Goal: Task Accomplishment & Management: Manage account settings

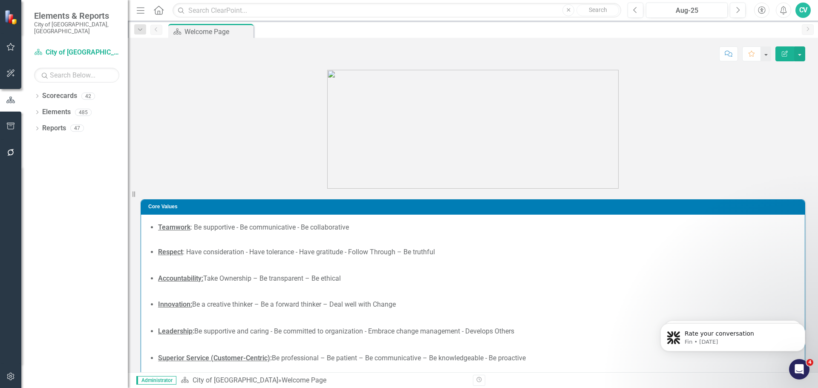
click at [14, 375] on icon "button" at bounding box center [10, 376] width 9 height 7
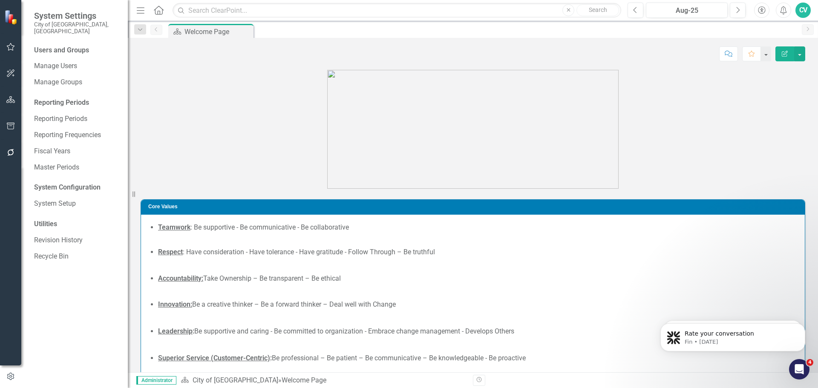
click at [55, 188] on div "Users and Groups Manage Users Manage Groups Reporting Periods Reporting Periods…" at bounding box center [74, 217] width 107 height 343
click at [55, 199] on link "System Setup" at bounding box center [76, 204] width 85 height 10
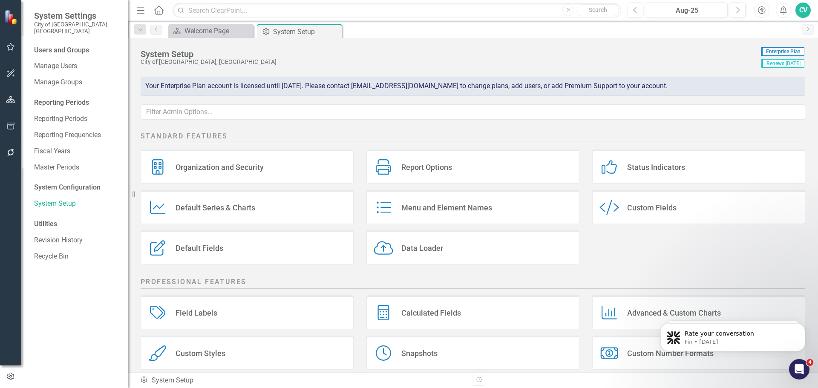
click at [629, 213] on div "Custom Style Custom Fields" at bounding box center [698, 207] width 213 height 34
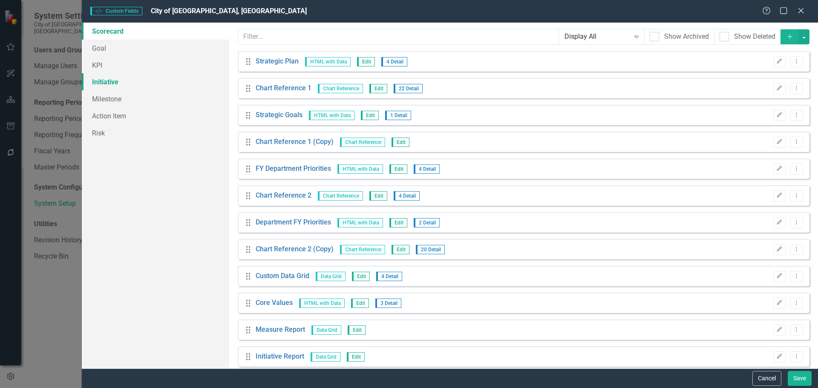
click at [144, 81] on link "Initiative" at bounding box center [155, 81] width 147 height 17
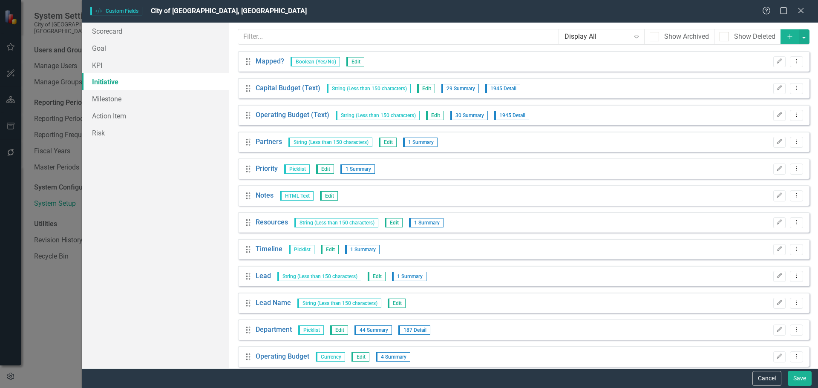
click at [786, 38] on icon "Add" at bounding box center [790, 37] width 8 height 6
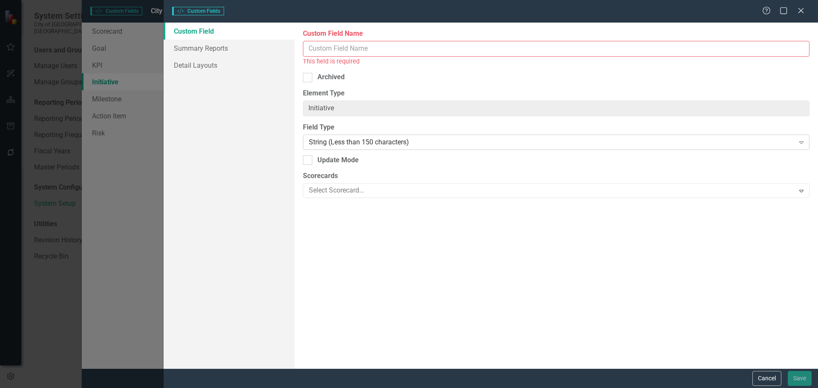
click at [363, 141] on div "String (Less than 150 characters)" at bounding box center [551, 142] width 485 height 10
click at [805, 13] on icon "Close" at bounding box center [801, 10] width 11 height 8
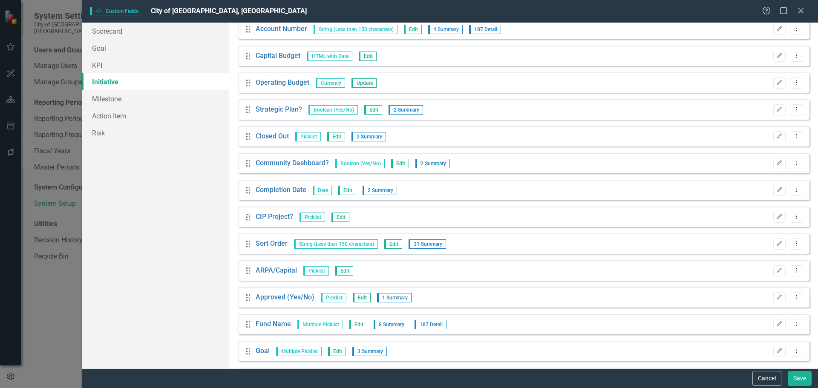
scroll to position [597, 0]
click at [805, 10] on icon "Close" at bounding box center [801, 10] width 11 height 8
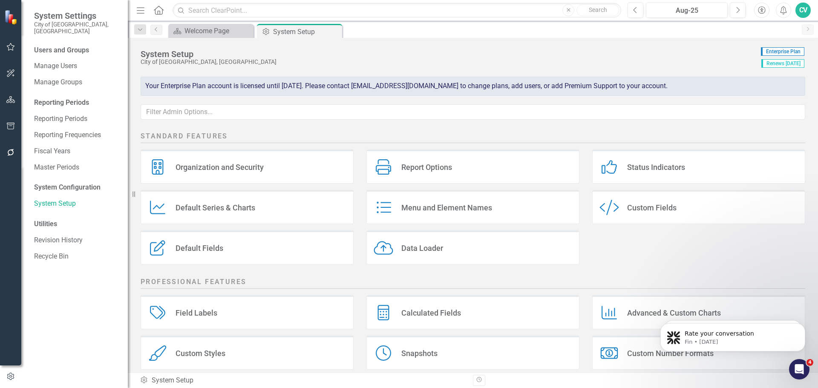
click at [427, 207] on div "Menu and Element Names" at bounding box center [446, 208] width 91 height 10
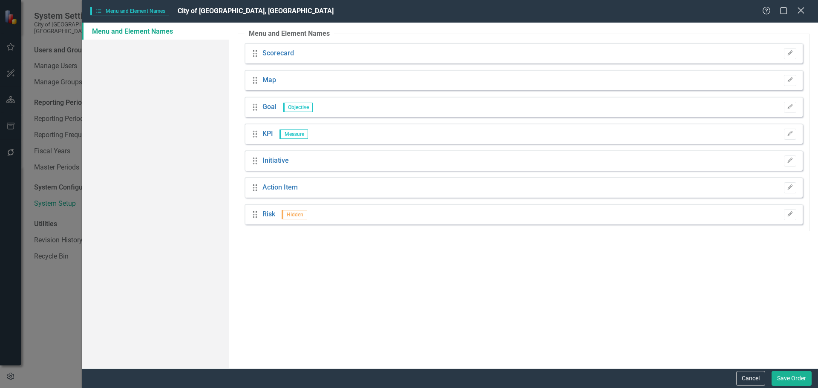
click at [802, 10] on icon "Close" at bounding box center [801, 10] width 11 height 8
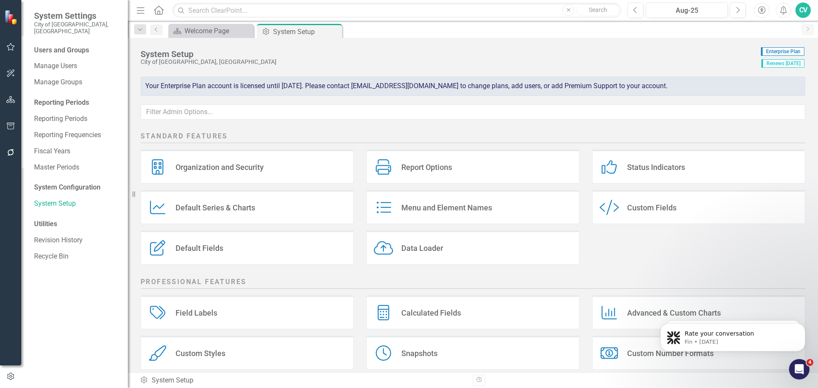
click at [213, 247] on div "Default Fields" at bounding box center [200, 248] width 48 height 10
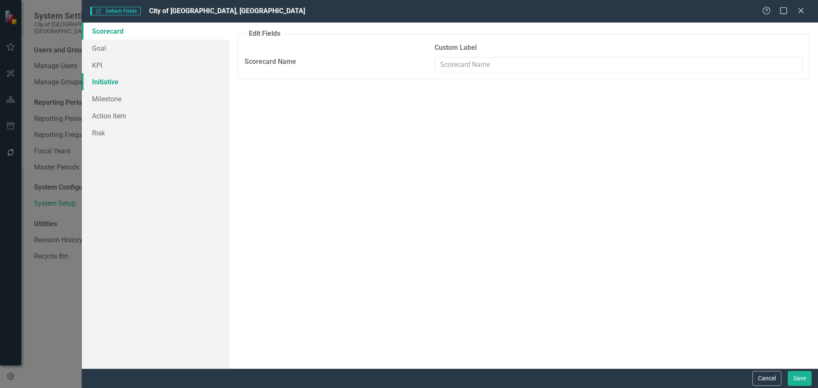
click at [123, 82] on link "Initiative" at bounding box center [155, 81] width 147 height 17
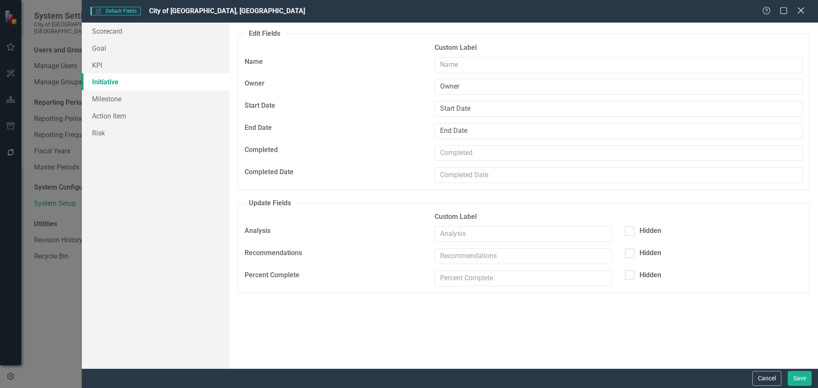
click at [802, 11] on icon at bounding box center [801, 10] width 6 height 6
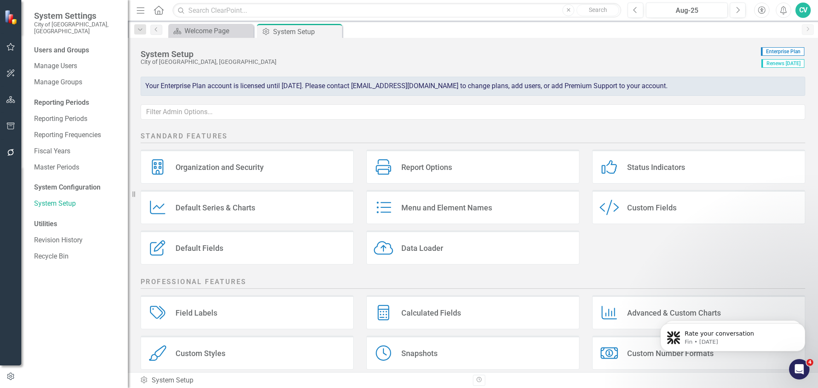
click at [639, 209] on div "Custom Fields" at bounding box center [651, 208] width 49 height 10
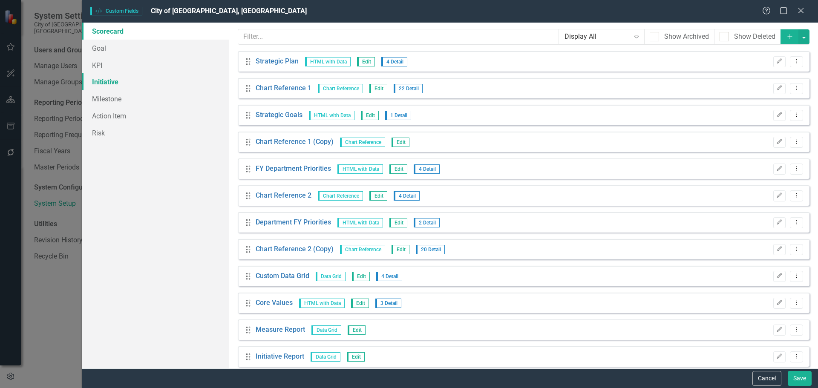
click at [115, 86] on link "Initiative" at bounding box center [155, 81] width 147 height 17
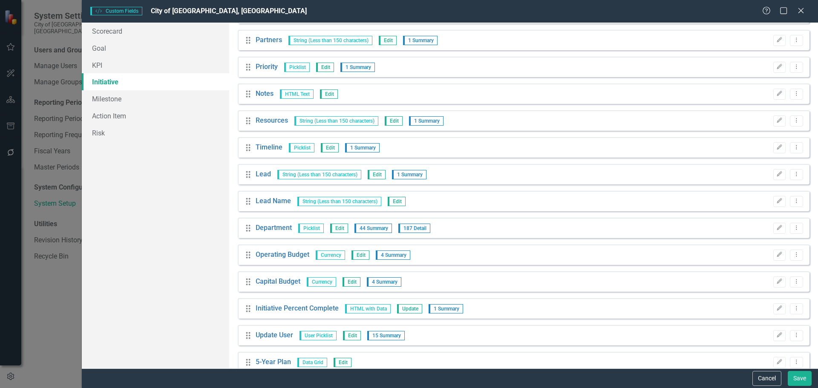
scroll to position [0, 0]
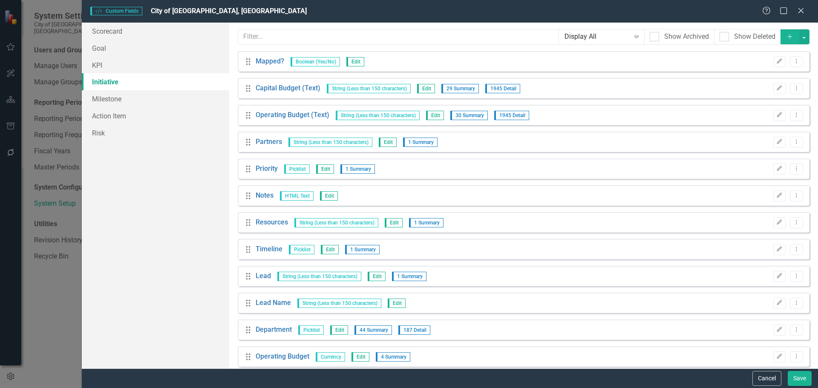
click at [782, 33] on button "Add" at bounding box center [790, 36] width 19 height 15
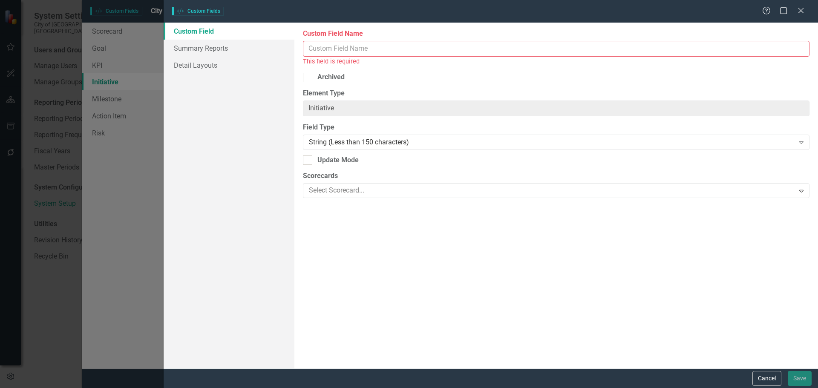
click at [365, 44] on input "Custom Field Name" at bounding box center [556, 49] width 507 height 16
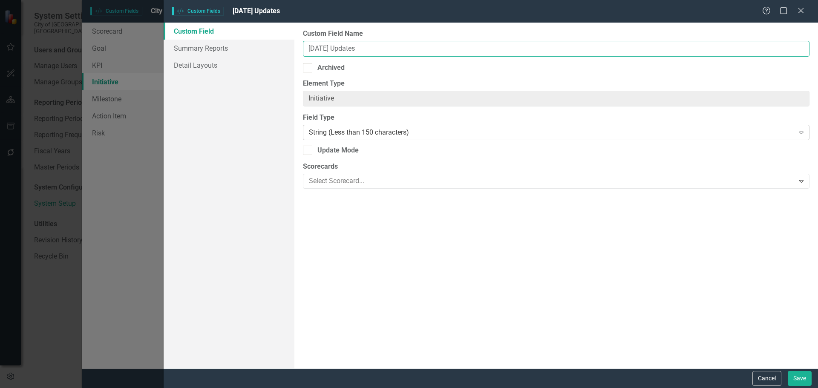
type input "[DATE] Updates"
click at [494, 129] on div "String (Less than 150 characters)" at bounding box center [551, 133] width 485 height 10
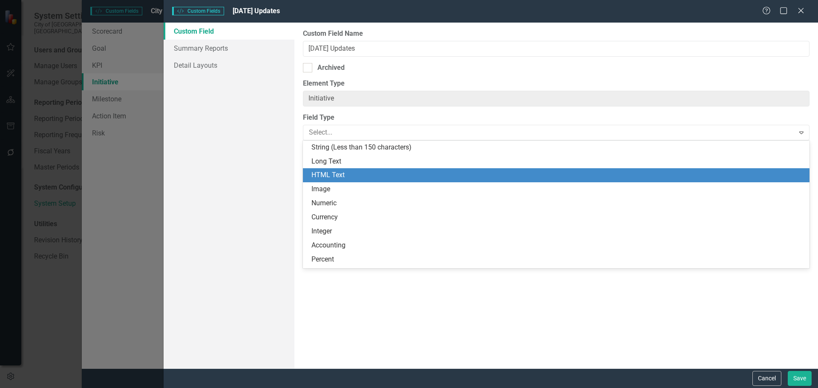
click at [386, 170] on div "HTML Text" at bounding box center [556, 175] width 507 height 14
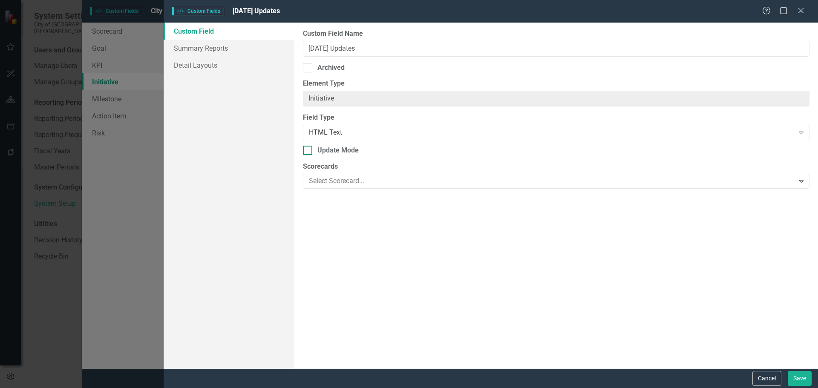
click at [311, 152] on div at bounding box center [307, 150] width 9 height 9
click at [309, 151] on input "Update Mode" at bounding box center [306, 149] width 6 height 6
checkbox input "true"
click at [220, 54] on link "Summary Reports" at bounding box center [229, 48] width 131 height 17
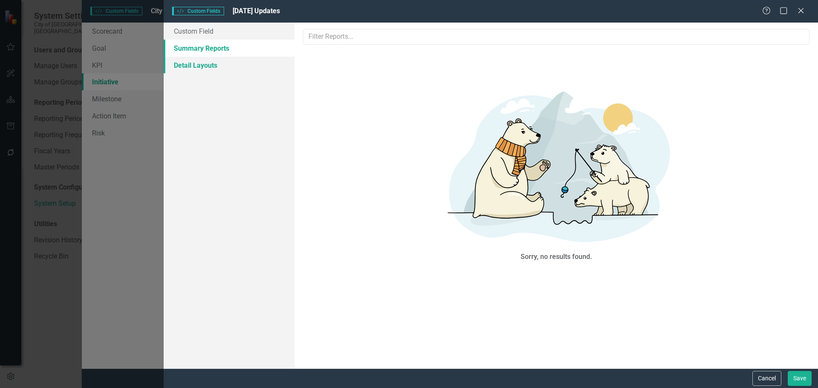
click at [212, 63] on link "Detail Layouts" at bounding box center [229, 65] width 131 height 17
click at [203, 32] on link "Custom Field" at bounding box center [229, 31] width 131 height 17
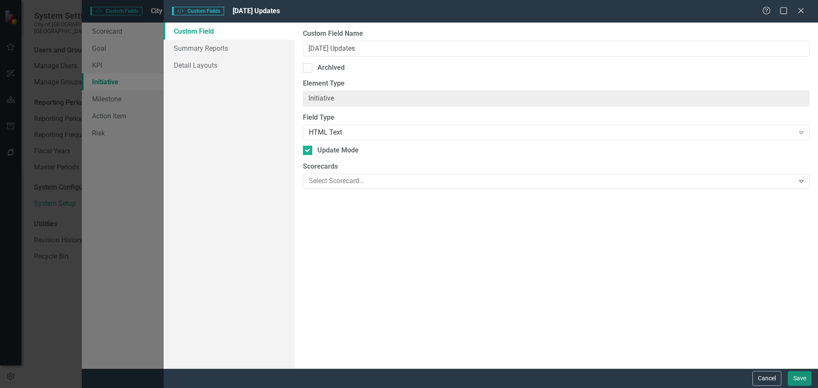
click at [801, 380] on button "Save" at bounding box center [800, 378] width 24 height 15
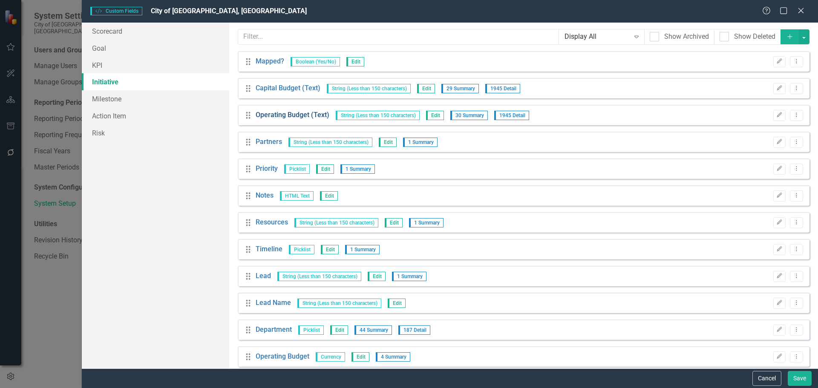
click at [295, 118] on link "Operating Budget (Text)" at bounding box center [293, 115] width 74 height 10
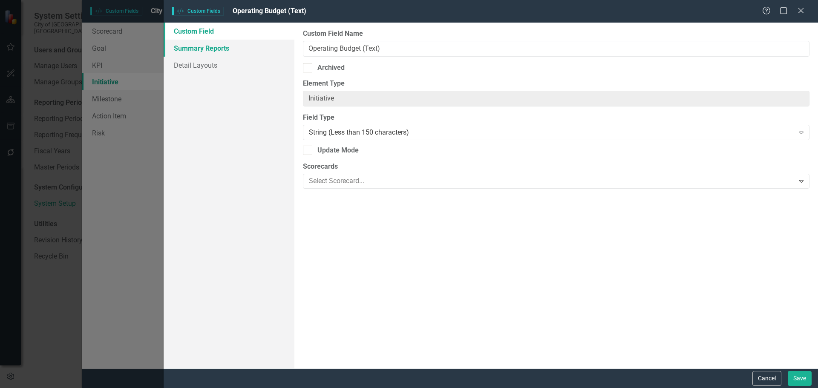
click at [195, 48] on link "Summary Reports" at bounding box center [229, 48] width 131 height 17
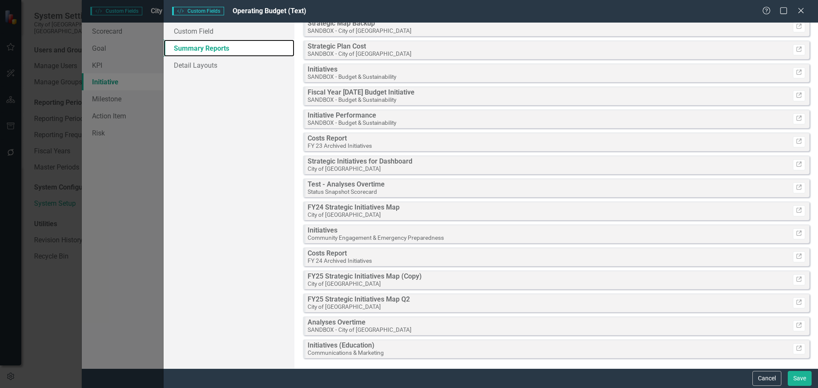
scroll to position [379, 0]
click at [216, 56] on link "Summary Reports" at bounding box center [229, 48] width 131 height 17
click at [211, 62] on link "Detail Layouts" at bounding box center [229, 65] width 131 height 17
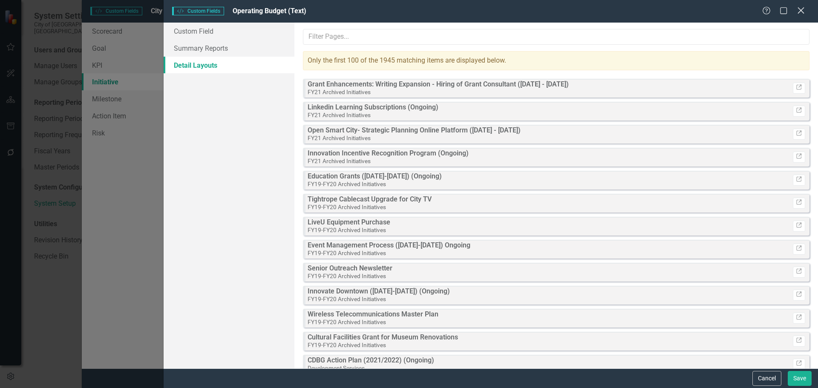
click at [799, 10] on icon "Close" at bounding box center [801, 10] width 11 height 8
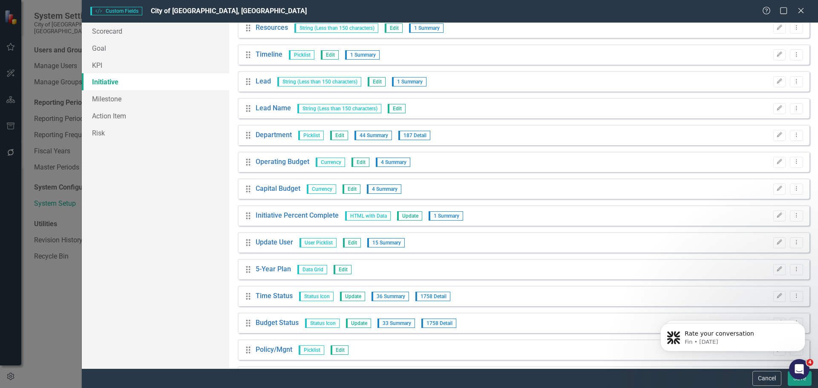
scroll to position [213, 0]
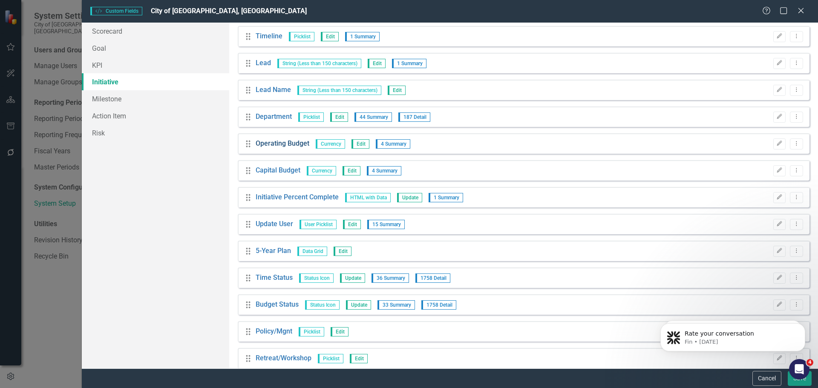
click at [293, 142] on link "Operating Budget" at bounding box center [283, 144] width 54 height 10
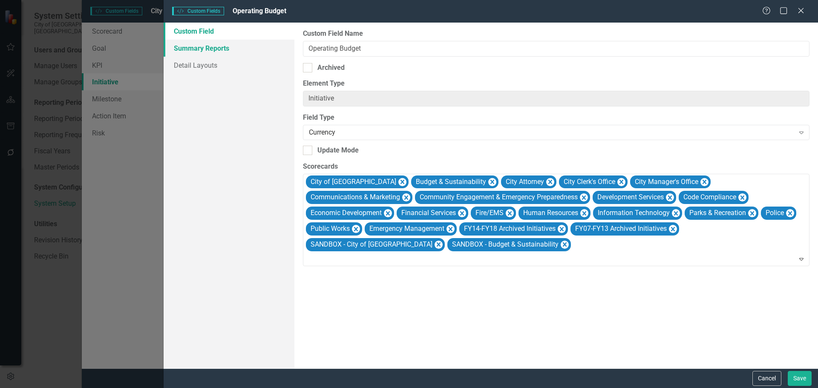
click at [196, 48] on link "Summary Reports" at bounding box center [229, 48] width 131 height 17
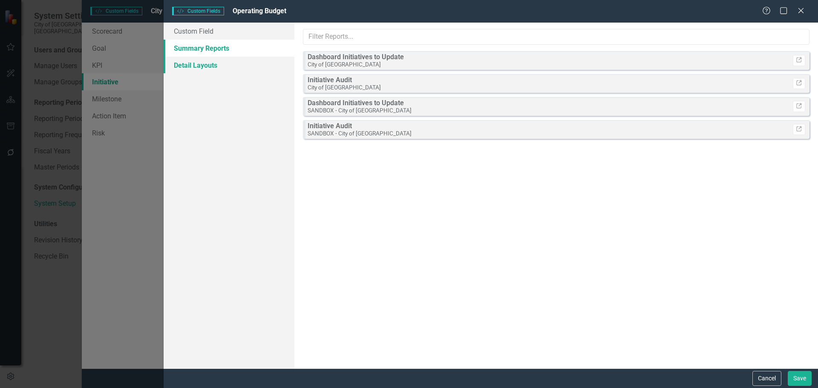
click at [196, 66] on link "Detail Layouts" at bounding box center [229, 65] width 131 height 17
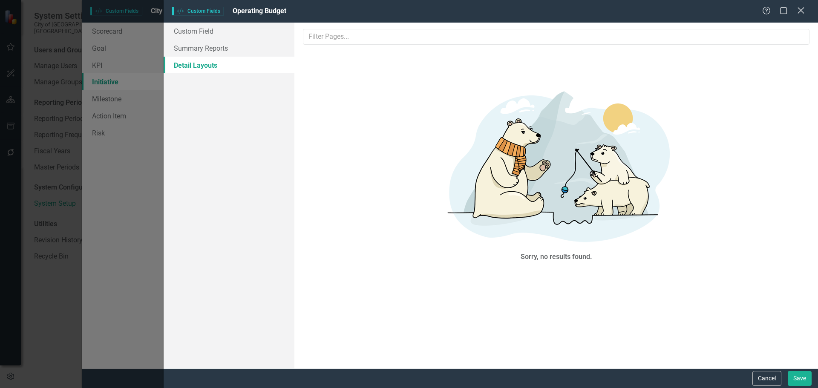
click at [802, 10] on icon at bounding box center [801, 10] width 6 height 6
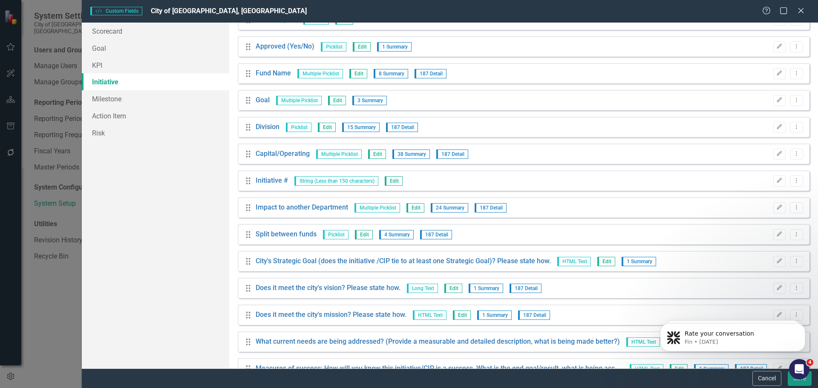
scroll to position [852, 0]
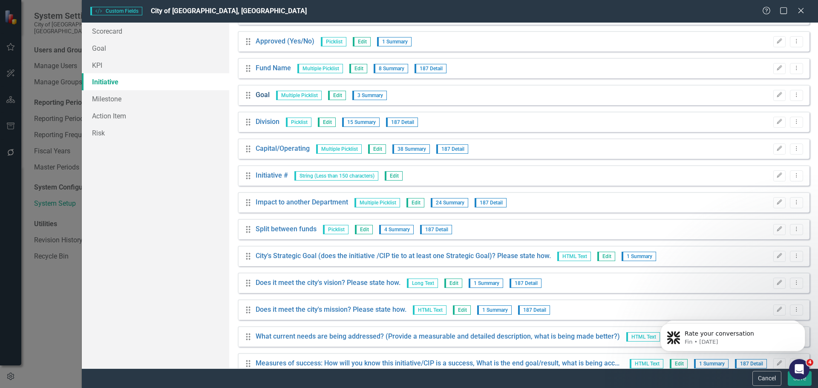
click at [263, 95] on link "Goal" at bounding box center [263, 95] width 14 height 10
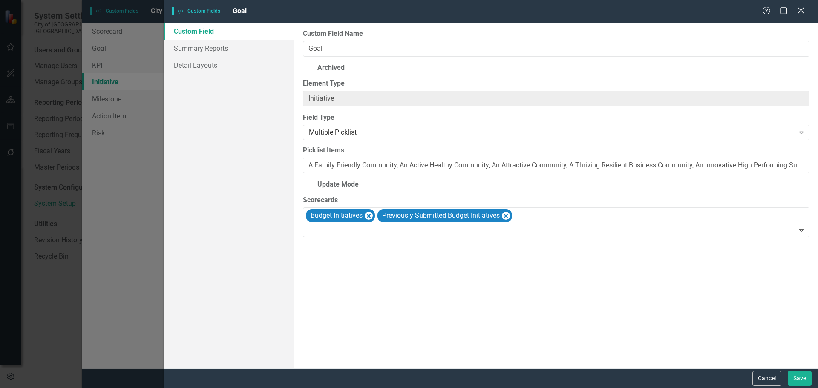
click at [803, 7] on icon "Close" at bounding box center [801, 10] width 11 height 8
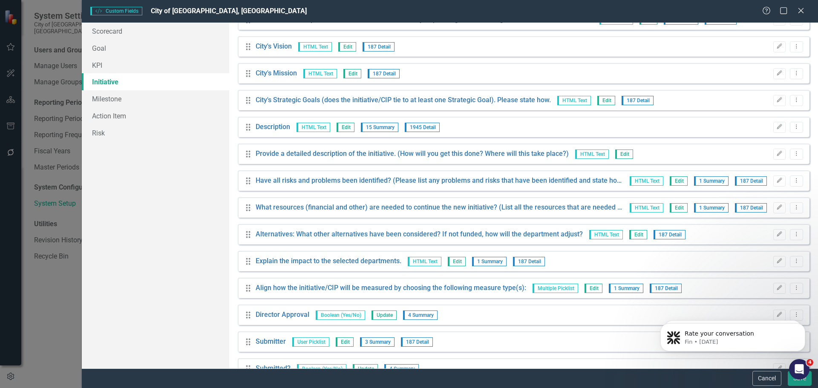
scroll to position [1278, 0]
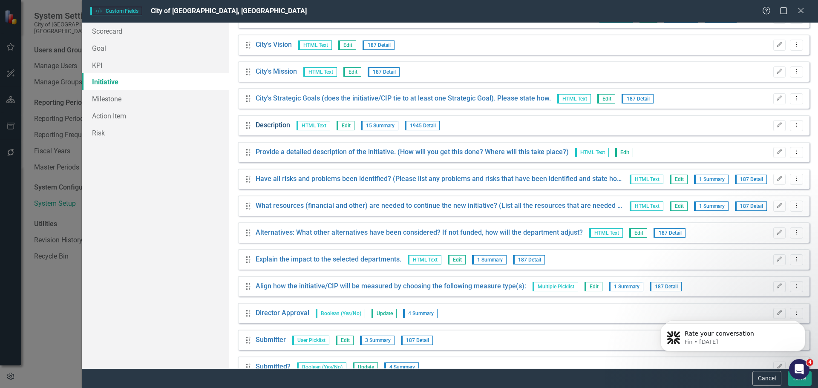
click at [259, 124] on link "Description" at bounding box center [273, 126] width 35 height 10
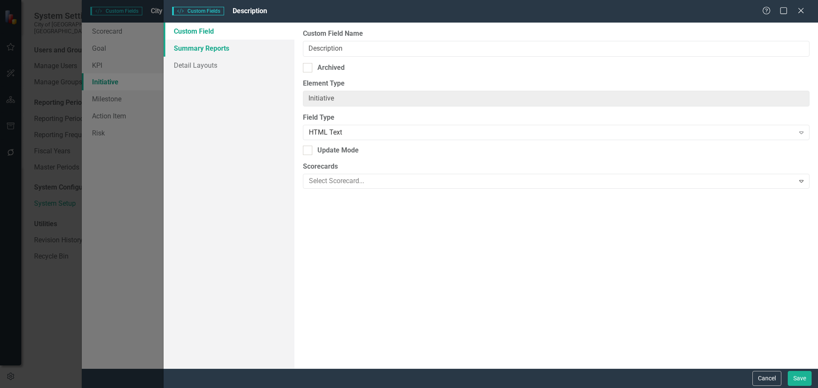
click at [196, 48] on link "Summary Reports" at bounding box center [229, 48] width 131 height 17
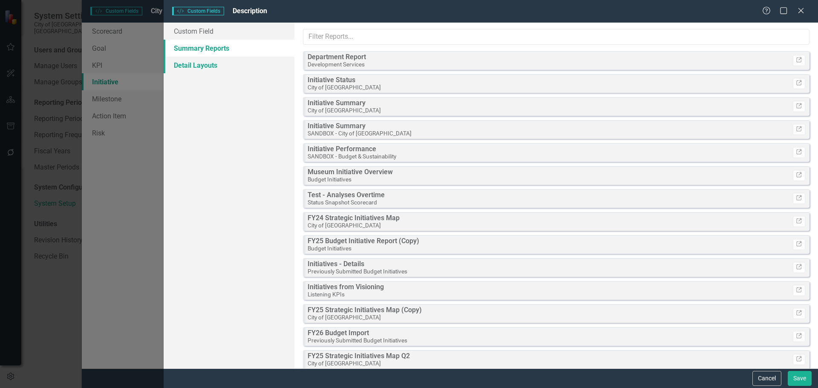
click at [198, 64] on link "Detail Layouts" at bounding box center [229, 65] width 131 height 17
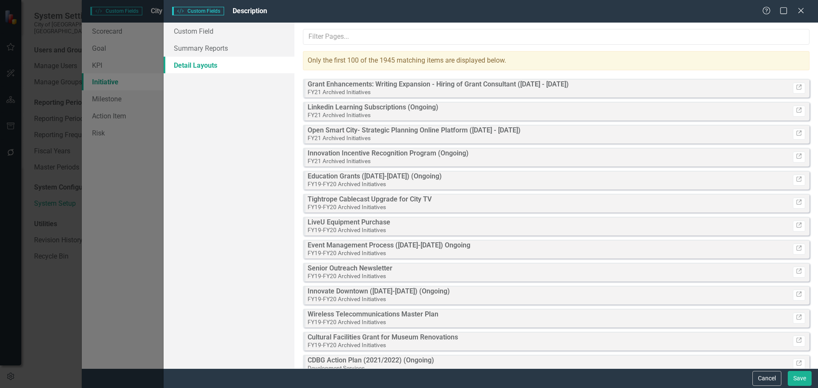
click at [795, 9] on div "Help Maximize Close" at bounding box center [785, 11] width 47 height 10
click at [803, 11] on icon "Close" at bounding box center [801, 10] width 11 height 8
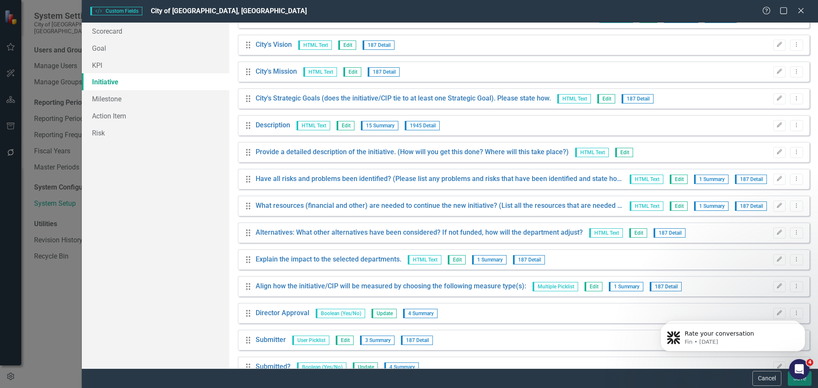
click at [791, 382] on button "Save" at bounding box center [800, 378] width 24 height 15
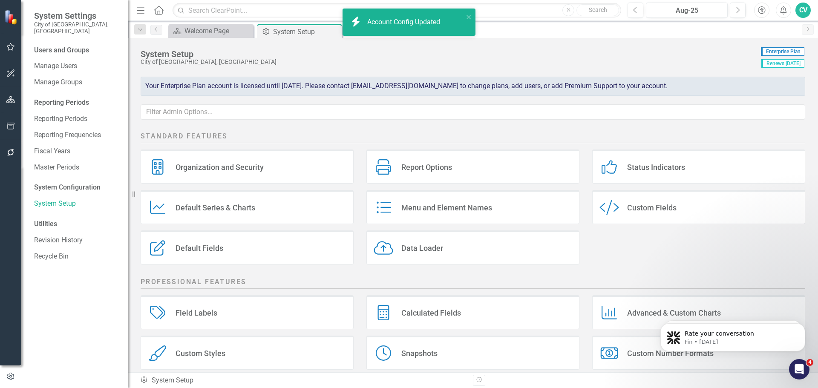
click at [12, 128] on icon "button" at bounding box center [10, 126] width 9 height 7
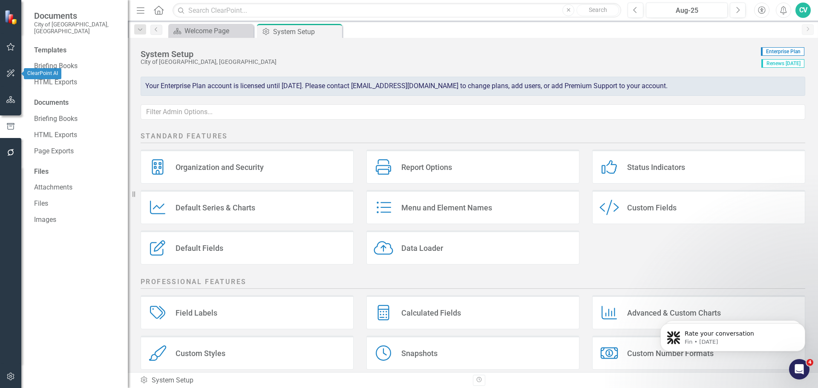
click at [10, 70] on icon "button" at bounding box center [11, 73] width 8 height 8
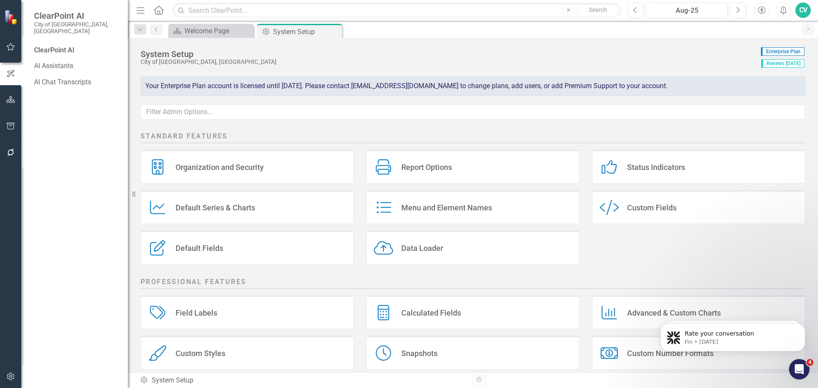
click at [9, 93] on button "button" at bounding box center [10, 100] width 19 height 18
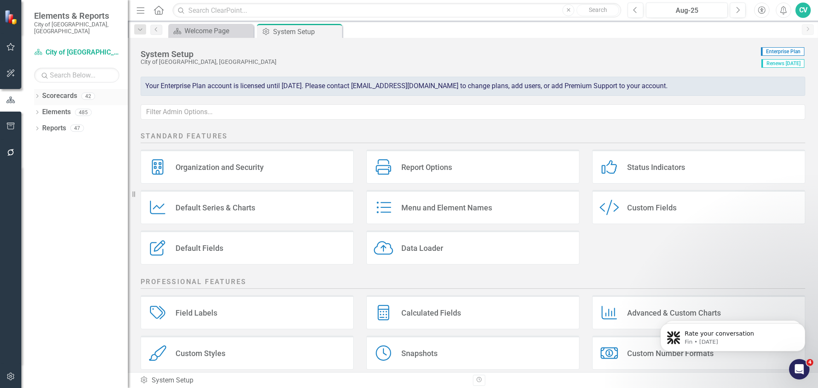
click at [35, 95] on icon "Dropdown" at bounding box center [37, 97] width 6 height 5
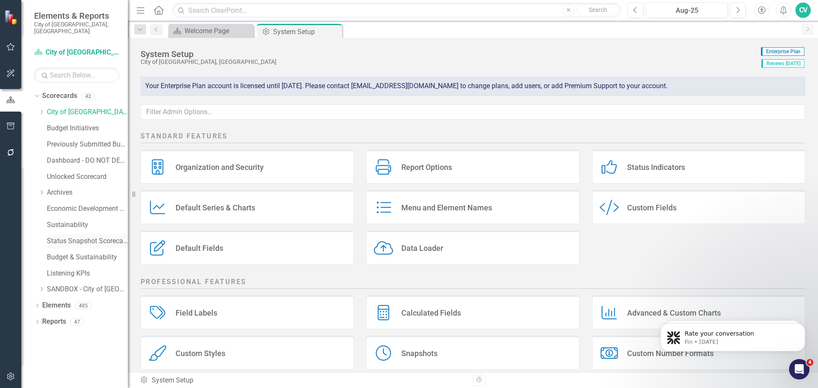
click at [66, 236] on link "Status Snapshot Scorecard" at bounding box center [87, 241] width 81 height 10
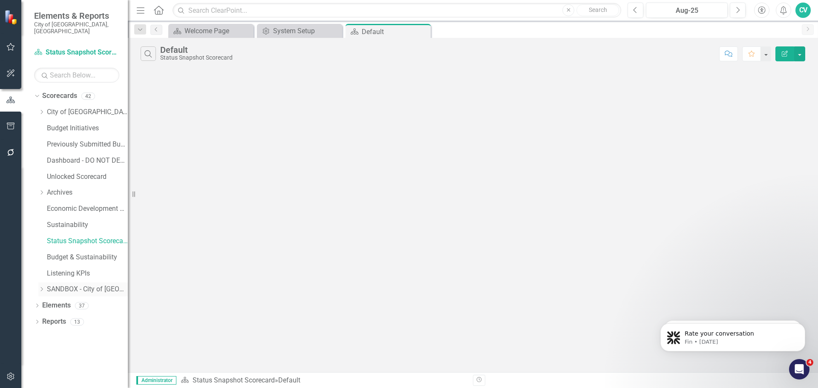
click at [45, 287] on icon "Dropdown" at bounding box center [41, 289] width 6 height 5
click at [76, 301] on link "SANDBOX - Budget & Sustainability" at bounding box center [91, 306] width 72 height 10
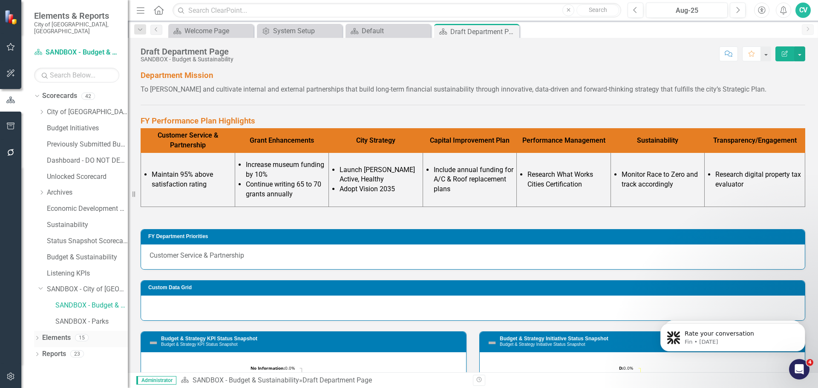
click at [36, 337] on icon "Dropdown" at bounding box center [37, 339] width 6 height 5
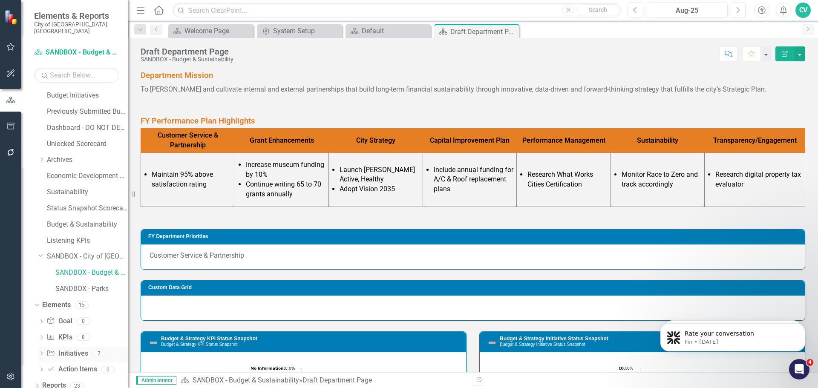
click at [41, 352] on icon at bounding box center [41, 354] width 2 height 4
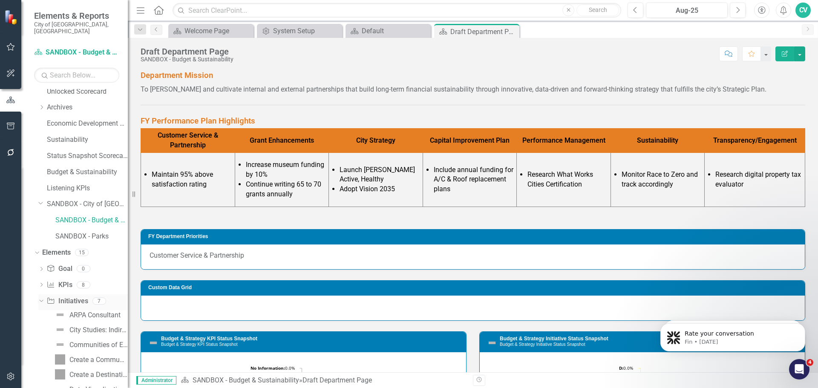
scroll to position [137, 0]
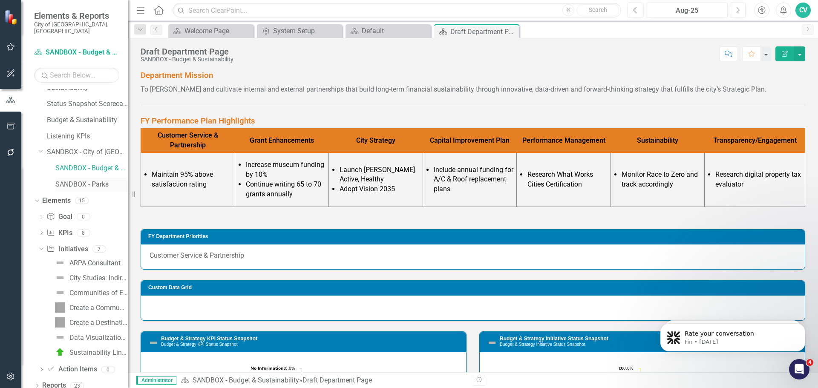
click at [95, 181] on link "SANDBOX - Parks" at bounding box center [91, 185] width 72 height 10
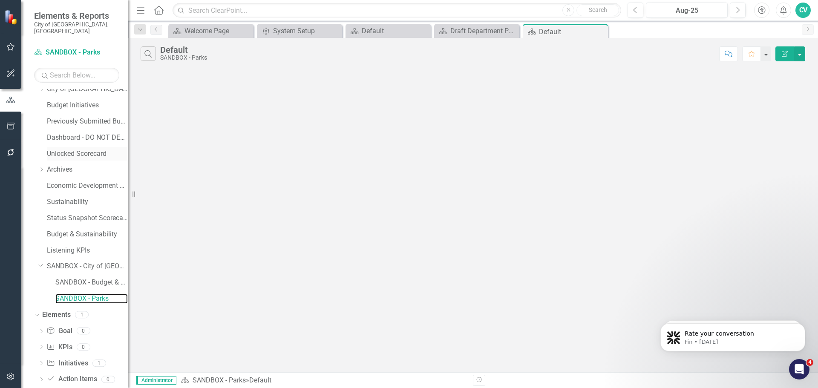
scroll to position [33, 0]
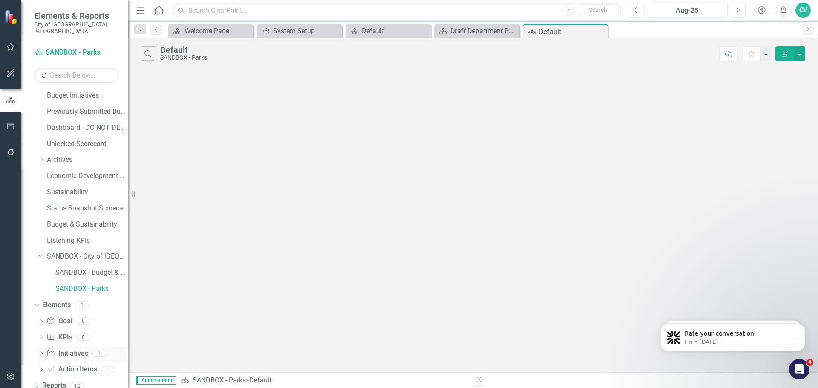
click at [43, 351] on div "Dropdown" at bounding box center [41, 354] width 6 height 7
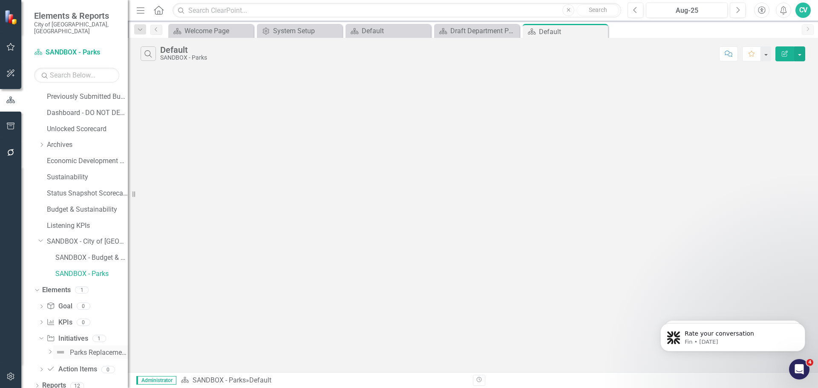
click at [82, 349] on div "Parks Replacement Sign Posts" at bounding box center [99, 353] width 58 height 8
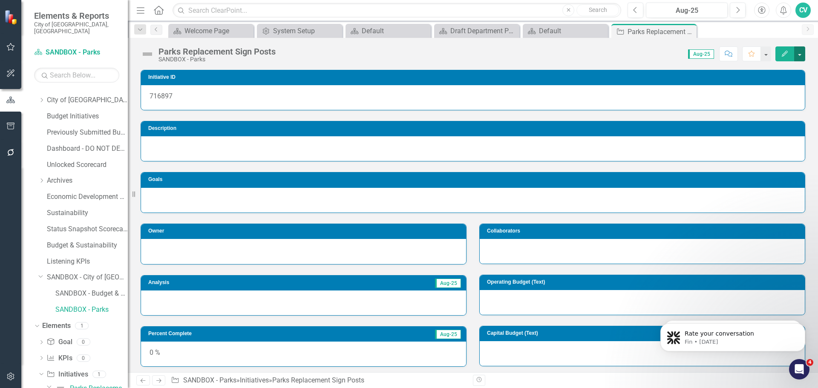
click at [805, 50] on button "button" at bounding box center [799, 53] width 11 height 15
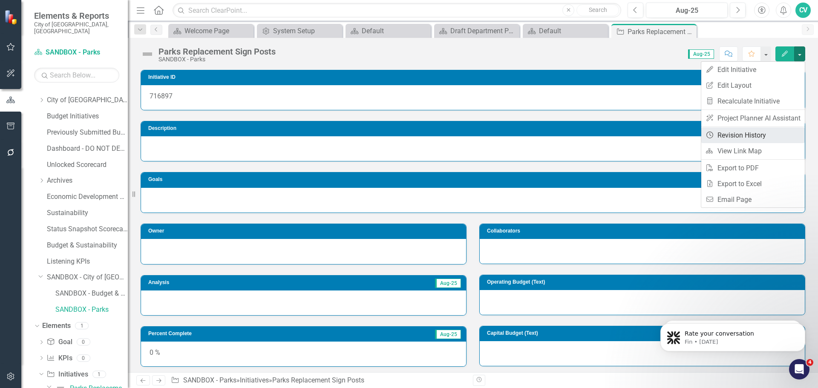
click at [762, 137] on link "Revision History Revision History" at bounding box center [753, 135] width 104 height 16
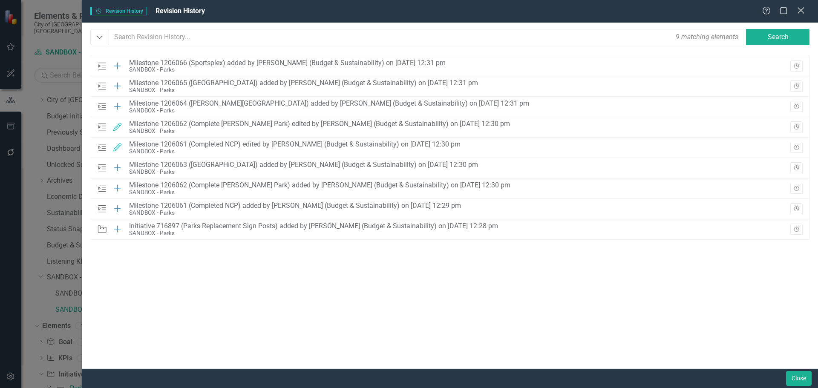
click at [802, 11] on icon "Close" at bounding box center [801, 10] width 11 height 8
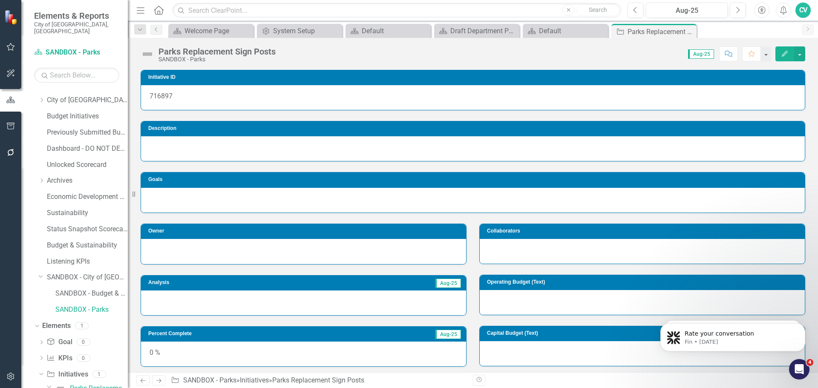
click at [790, 55] on button "Edit" at bounding box center [785, 53] width 19 height 15
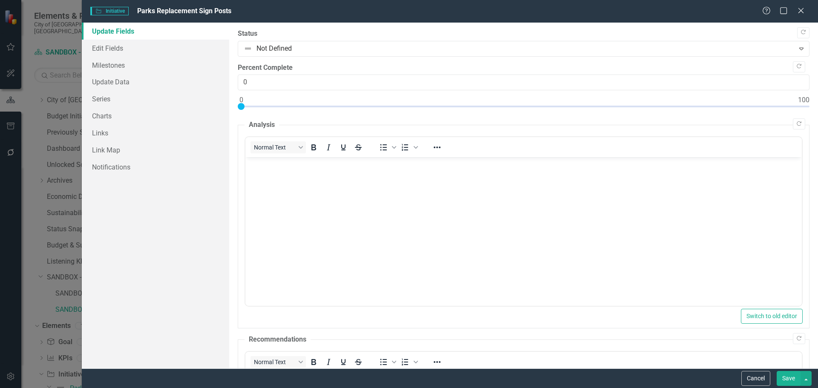
click at [800, 4] on div "Initiative Initiative Parks Replacement Sign Posts Help Maximize Close" at bounding box center [450, 11] width 736 height 23
click at [802, 10] on icon at bounding box center [801, 10] width 6 height 6
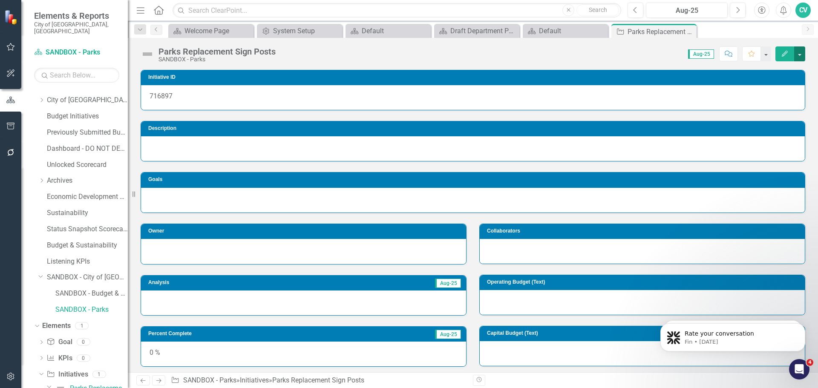
click at [801, 53] on button "button" at bounding box center [799, 53] width 11 height 15
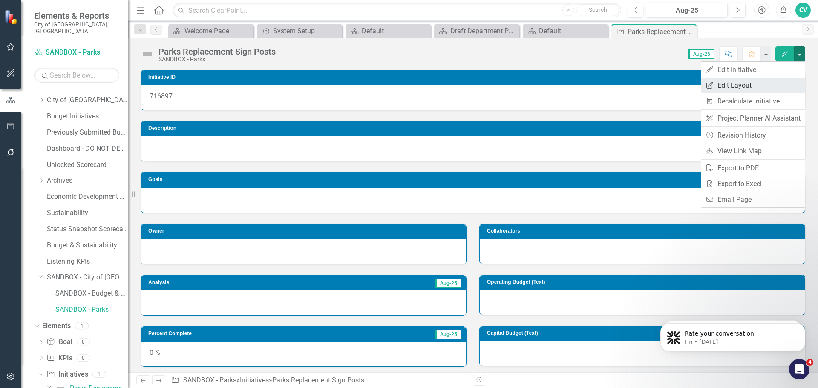
click at [761, 83] on link "Edit Report Edit Layout" at bounding box center [753, 86] width 104 height 16
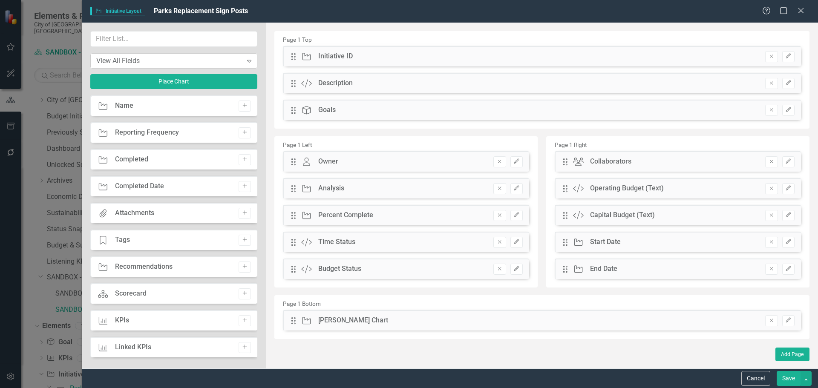
click at [193, 60] on div "View All Fields" at bounding box center [169, 61] width 146 height 10
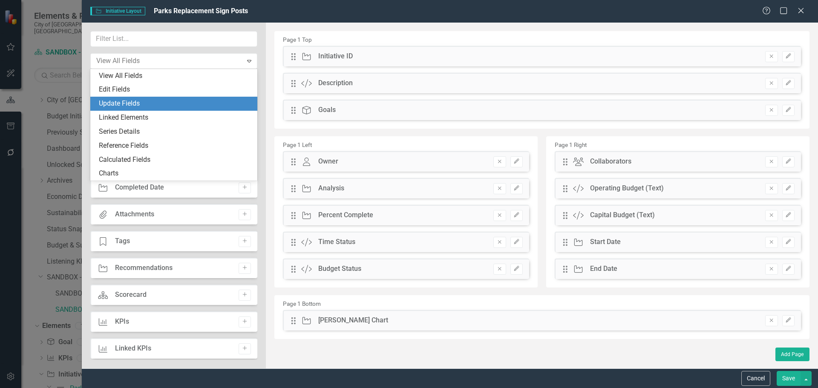
click at [158, 99] on div "Update Fields" at bounding box center [175, 104] width 153 height 10
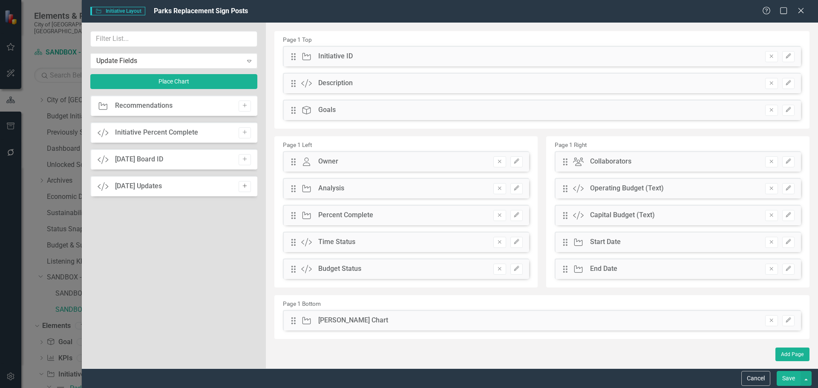
click at [241, 190] on button "Add" at bounding box center [245, 186] width 12 height 11
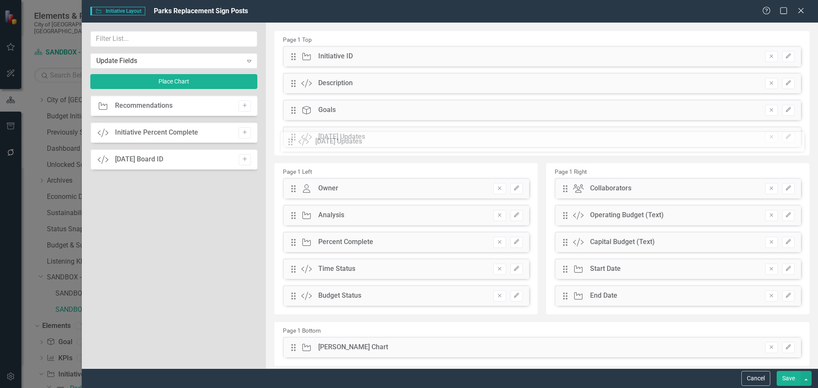
drag, startPoint x: 294, startPoint y: 57, endPoint x: 299, endPoint y: 142, distance: 84.9
click at [784, 378] on button "Save" at bounding box center [789, 378] width 24 height 15
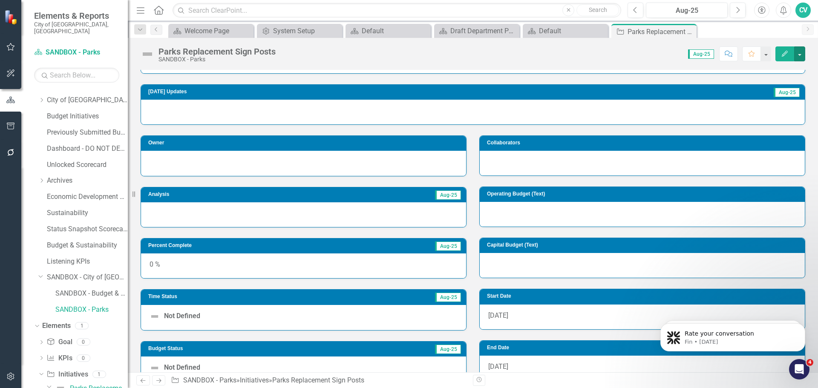
scroll to position [54, 0]
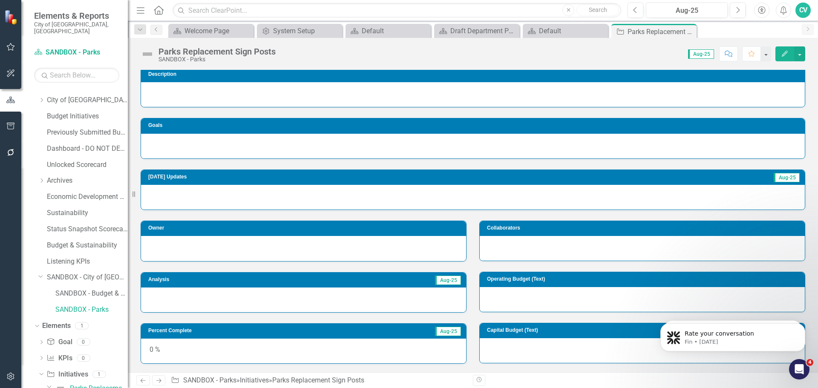
click at [781, 52] on icon "Edit" at bounding box center [785, 54] width 8 height 6
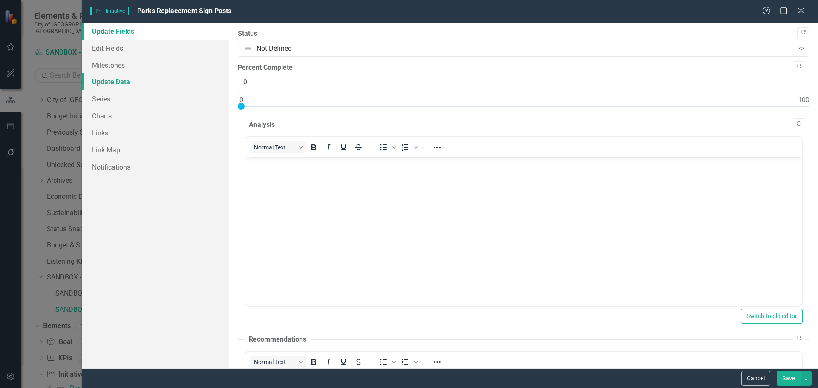
scroll to position [0, 0]
click at [797, 9] on icon "Close" at bounding box center [801, 10] width 11 height 8
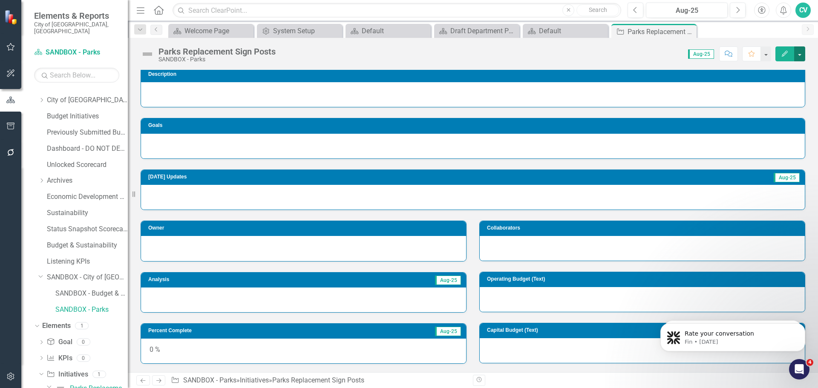
click at [803, 55] on button "button" at bounding box center [799, 53] width 11 height 15
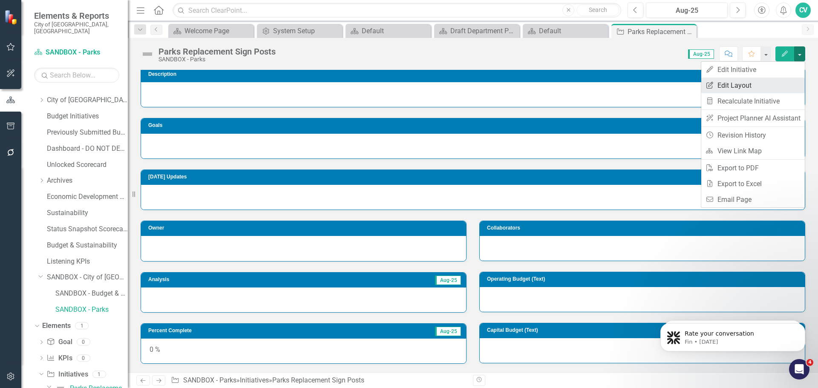
click at [760, 88] on link "Edit Report Edit Layout" at bounding box center [753, 86] width 104 height 16
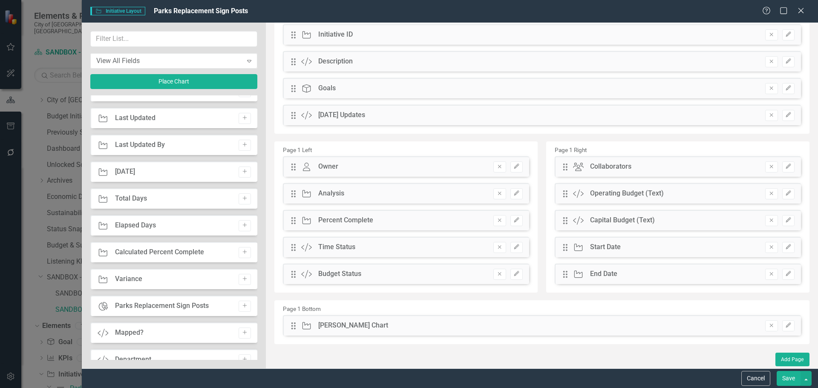
scroll to position [682, 0]
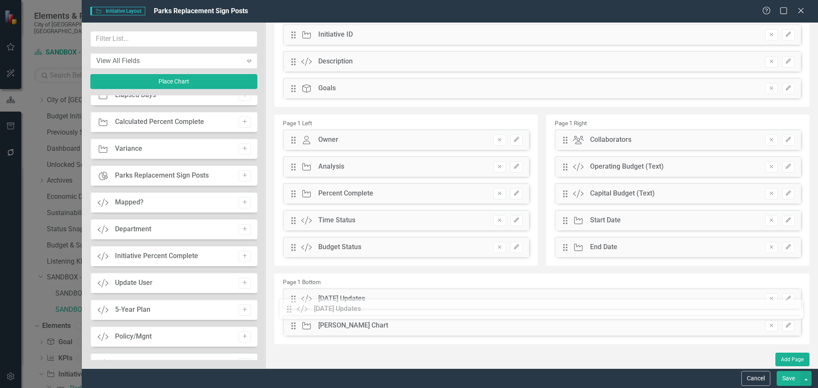
drag, startPoint x: 293, startPoint y: 115, endPoint x: 295, endPoint y: 307, distance: 191.8
click at [783, 377] on button "Save" at bounding box center [789, 378] width 24 height 15
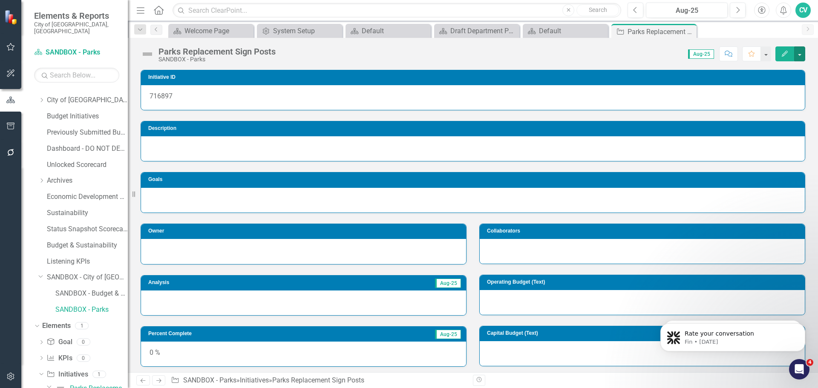
scroll to position [43, 0]
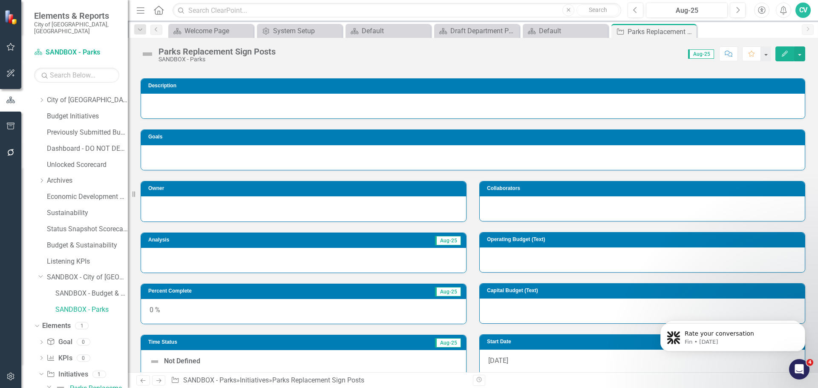
click at [786, 51] on icon "Edit" at bounding box center [785, 54] width 8 height 6
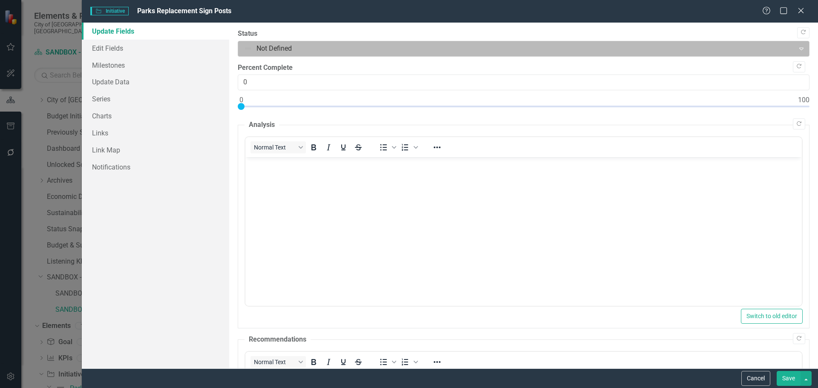
scroll to position [0, 0]
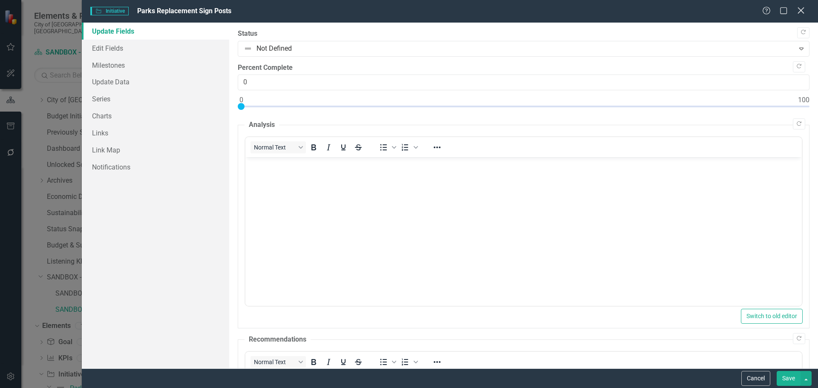
click at [798, 9] on icon "Close" at bounding box center [801, 10] width 11 height 8
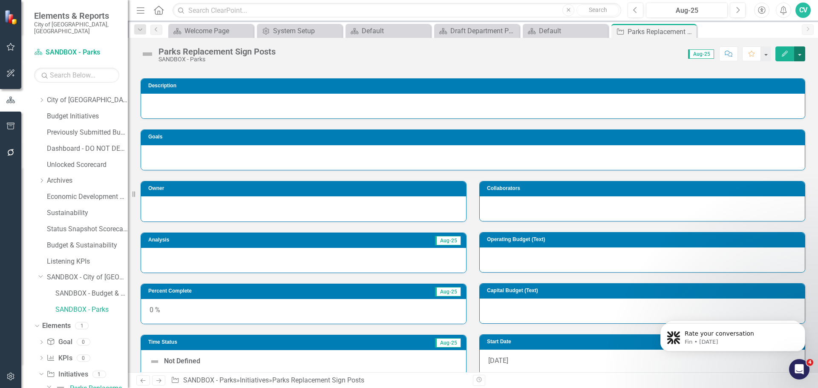
click at [796, 54] on button "button" at bounding box center [799, 53] width 11 height 15
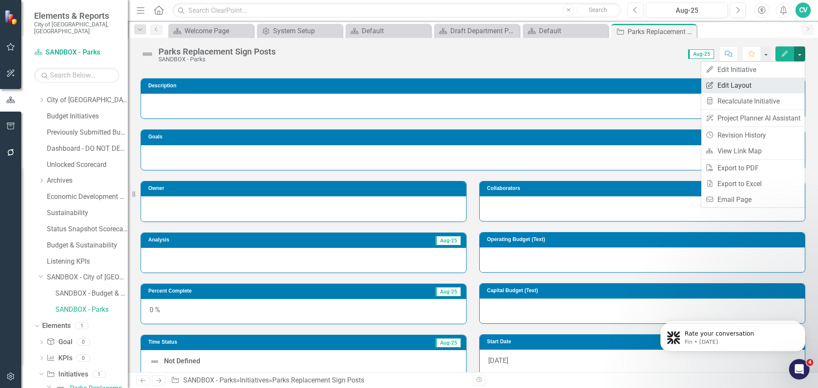
click at [747, 87] on link "Edit Report Edit Layout" at bounding box center [753, 86] width 104 height 16
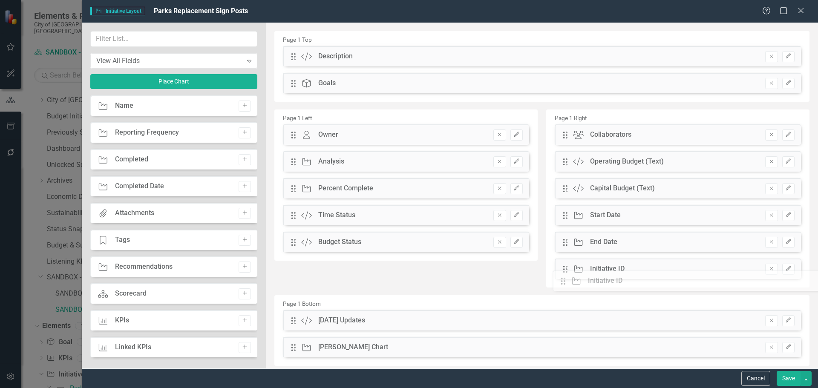
drag, startPoint x: 295, startPoint y: 58, endPoint x: 571, endPoint y: 282, distance: 355.9
drag, startPoint x: 292, startPoint y: 324, endPoint x: 292, endPoint y: 180, distance: 144.0
click at [787, 379] on button "Save" at bounding box center [789, 378] width 24 height 15
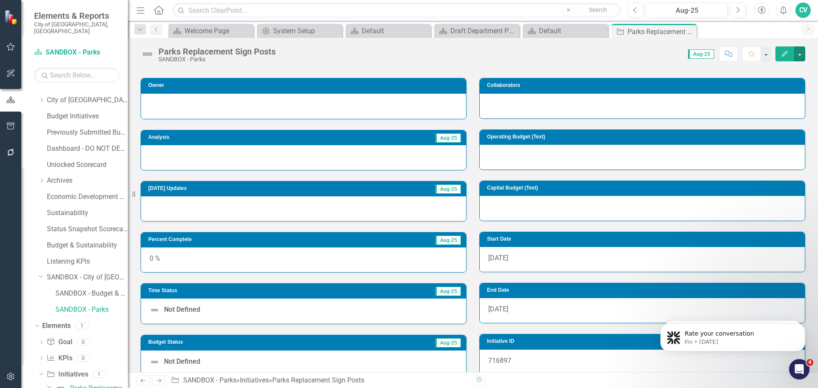
scroll to position [43, 0]
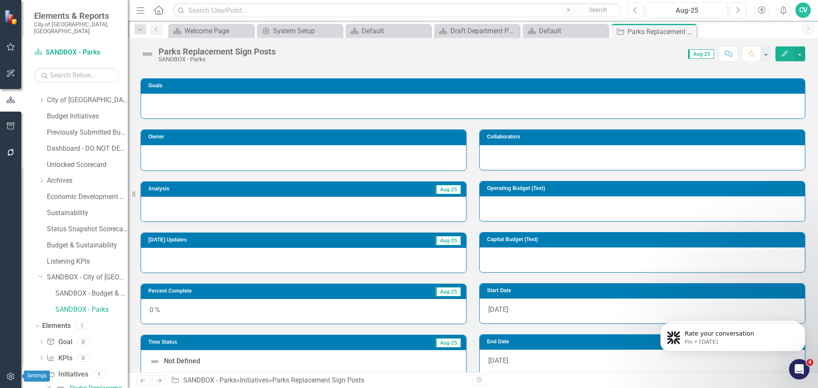
click at [16, 378] on button "button" at bounding box center [10, 377] width 19 height 18
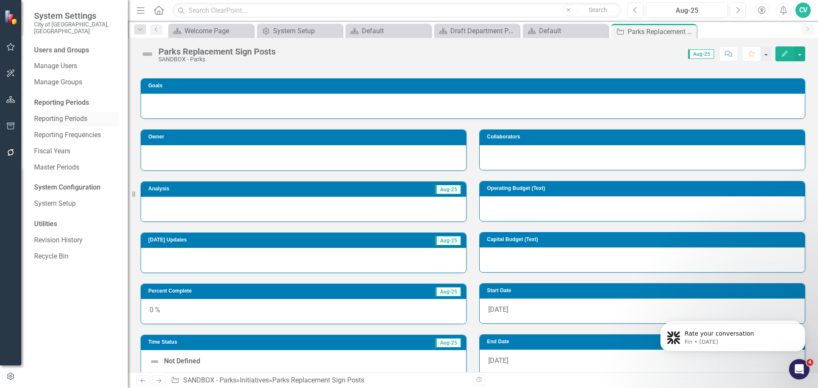
click at [85, 114] on link "Reporting Periods" at bounding box center [76, 119] width 85 height 10
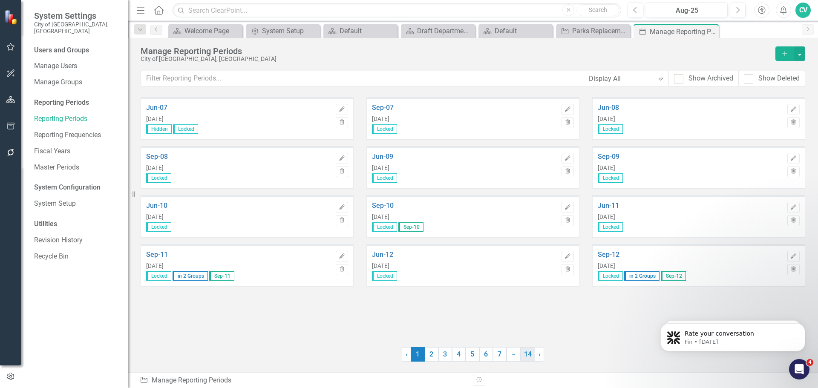
click at [523, 354] on link "14" at bounding box center [527, 354] width 15 height 14
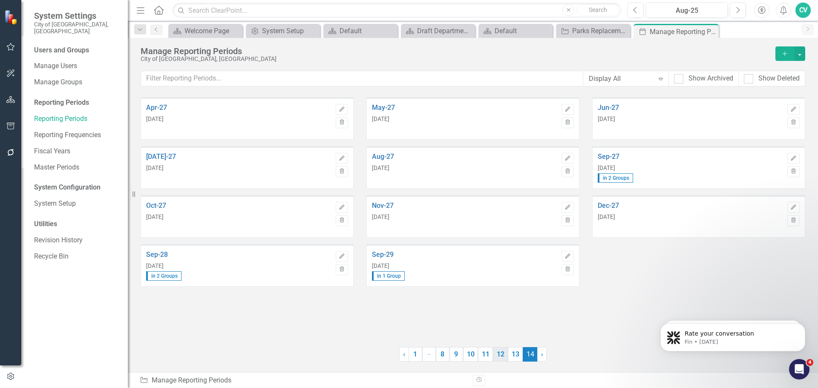
click at [505, 357] on link "12" at bounding box center [500, 354] width 15 height 14
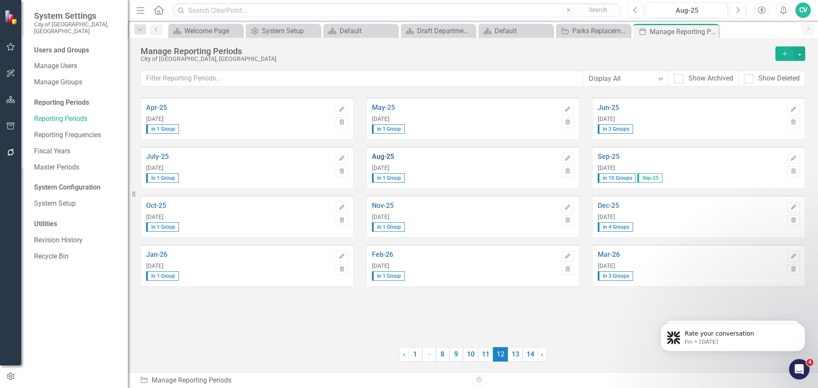
click at [389, 154] on link "Aug-25" at bounding box center [464, 157] width 185 height 8
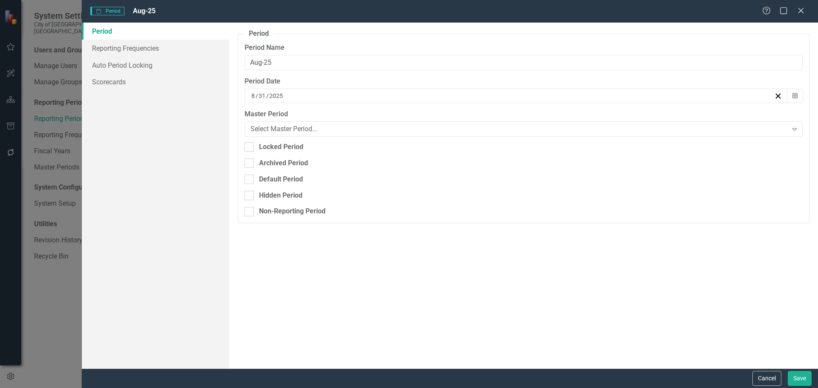
click at [806, 12] on div "Help Maximize Close" at bounding box center [785, 11] width 47 height 10
click at [804, 12] on icon "Close" at bounding box center [801, 10] width 11 height 8
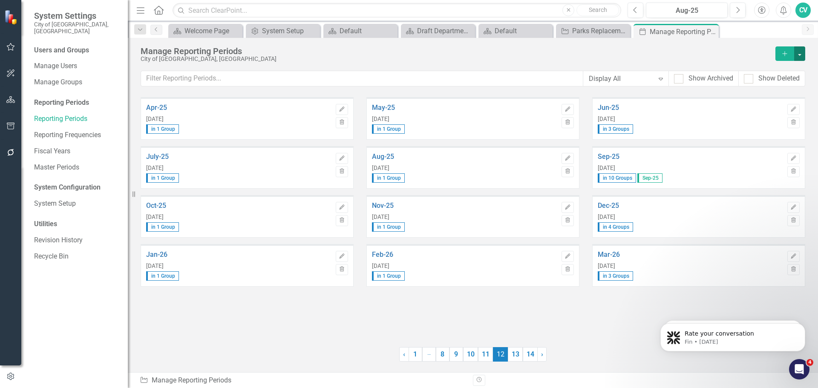
click at [801, 58] on button "button" at bounding box center [799, 53] width 11 height 14
click at [752, 49] on div "Manage Reporting Periods" at bounding box center [456, 50] width 631 height 9
click at [799, 53] on button "button" at bounding box center [799, 53] width 11 height 14
click at [758, 103] on link "Excel File Last Updated Report" at bounding box center [763, 101] width 84 height 16
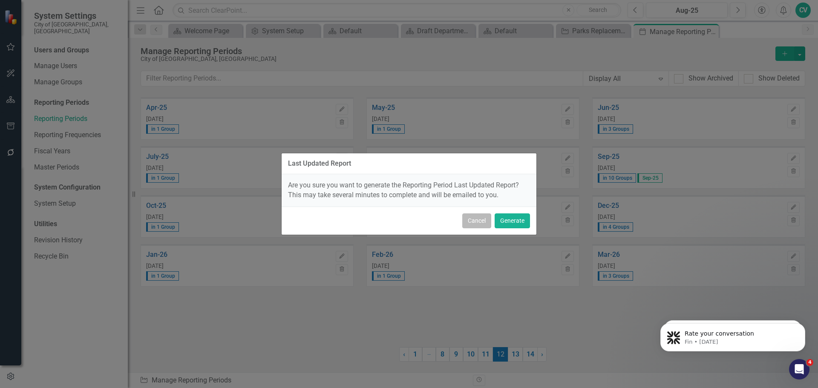
click at [469, 225] on button "Cancel" at bounding box center [476, 220] width 29 height 15
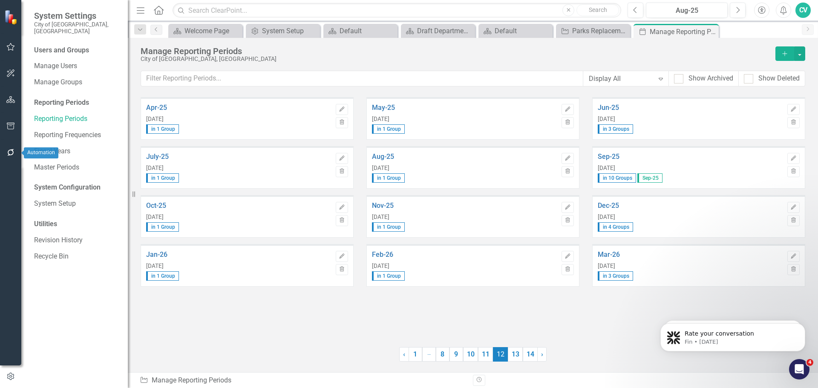
click at [12, 150] on icon "button" at bounding box center [10, 152] width 7 height 7
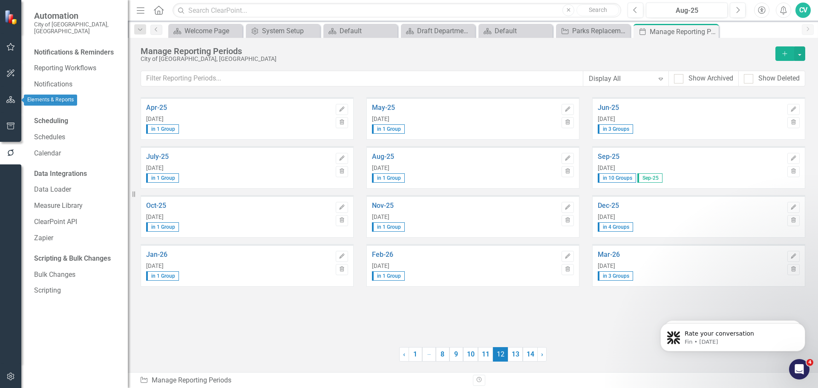
click at [12, 103] on icon "button" at bounding box center [10, 99] width 9 height 7
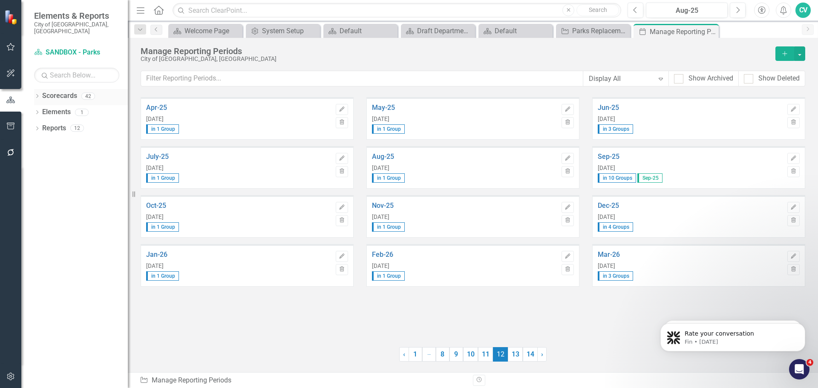
click at [43, 91] on link "Scorecards" at bounding box center [59, 96] width 35 height 10
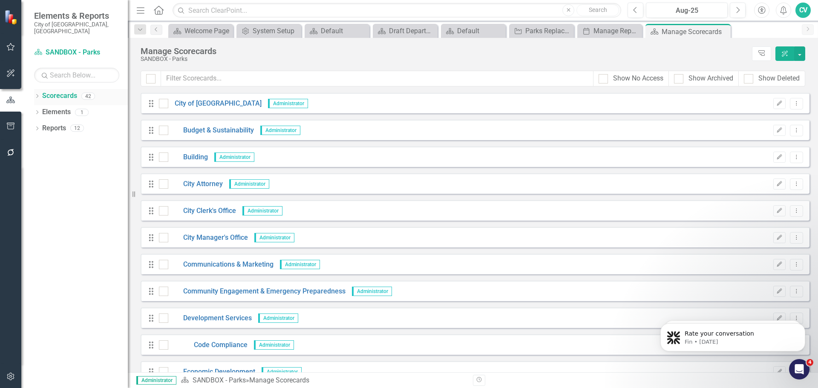
click at [40, 89] on div "Dropdown Scorecards 42" at bounding box center [81, 97] width 94 height 16
click at [38, 95] on icon "Dropdown" at bounding box center [37, 97] width 6 height 5
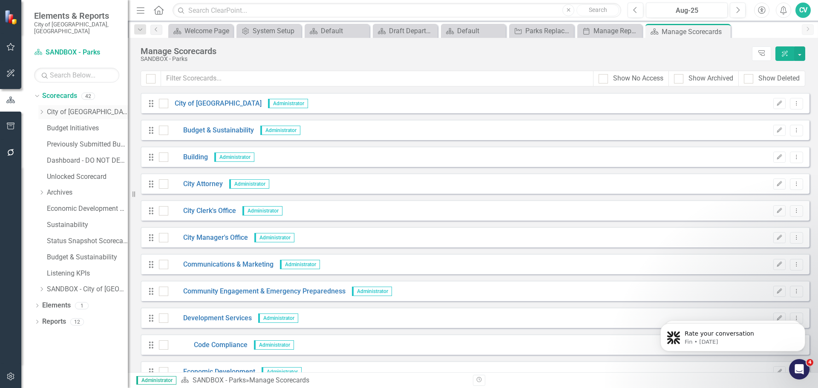
click at [41, 110] on icon "Dropdown" at bounding box center [41, 112] width 6 height 5
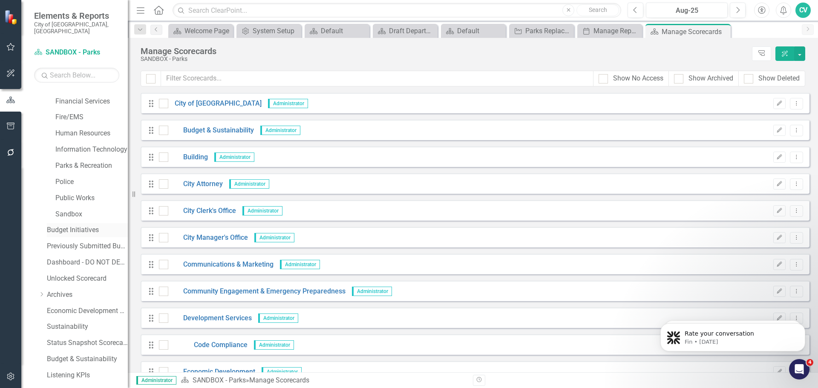
scroll to position [40, 0]
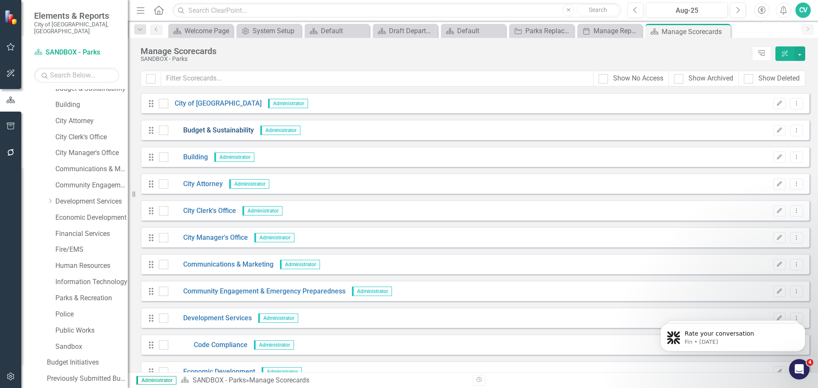
click at [203, 128] on link "Budget & Sustainability" at bounding box center [211, 131] width 86 height 10
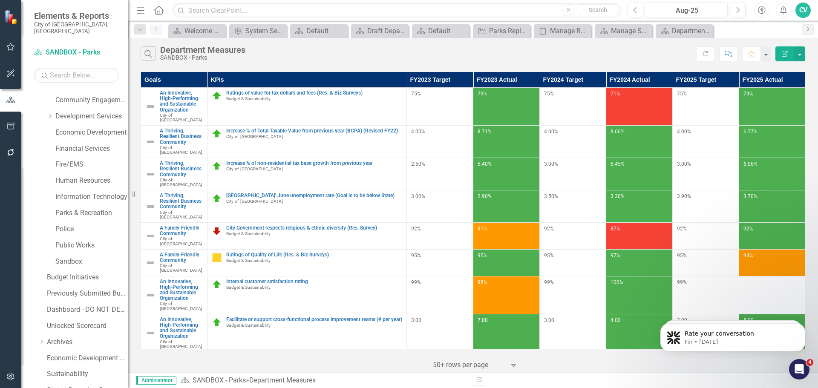
scroll to position [210, 0]
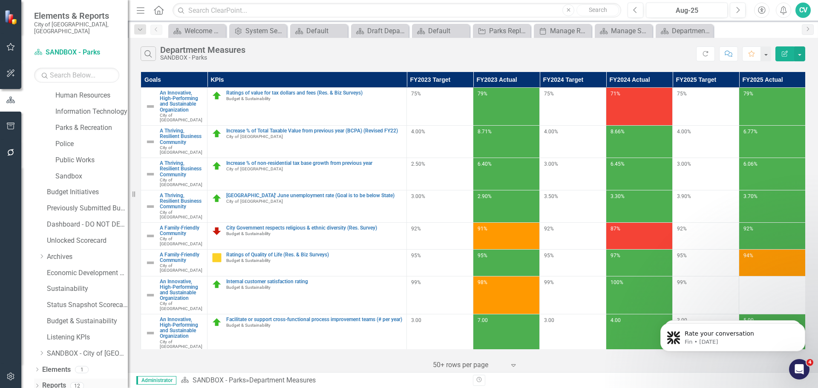
click at [37, 384] on icon "Dropdown" at bounding box center [37, 386] width 6 height 5
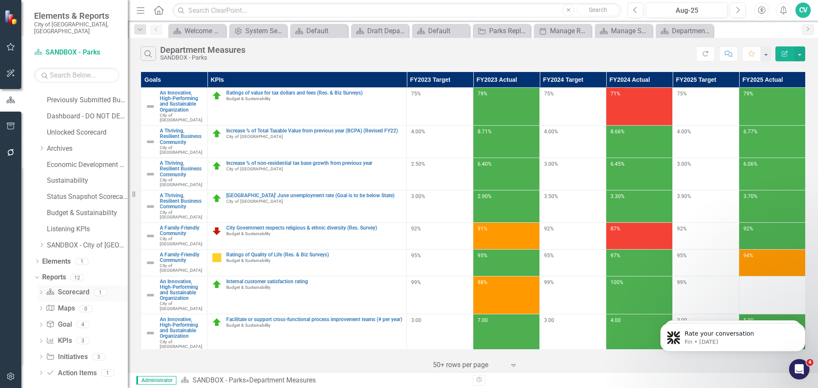
click at [39, 291] on icon "Dropdown" at bounding box center [41, 293] width 6 height 5
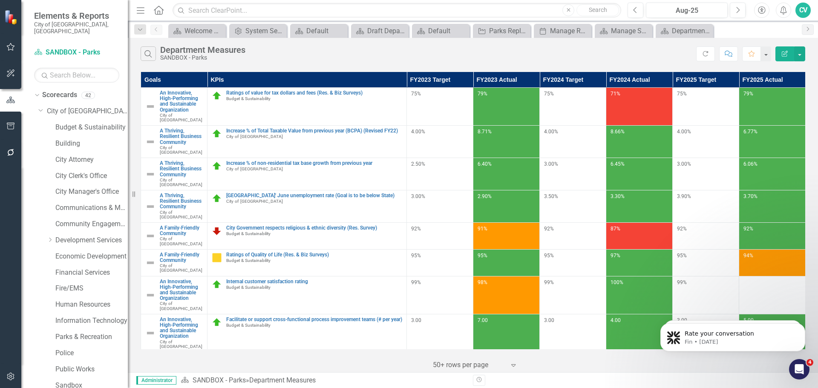
scroll to position [0, 0]
click at [75, 125] on link "Budget & Sustainability" at bounding box center [91, 129] width 72 height 10
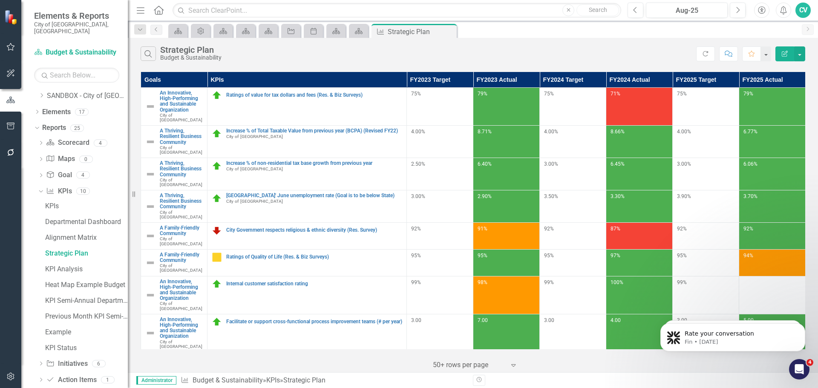
scroll to position [475, 0]
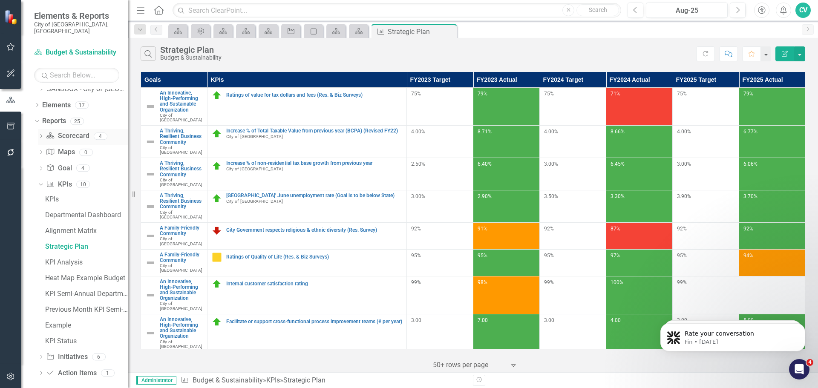
click at [42, 134] on icon at bounding box center [41, 136] width 2 height 4
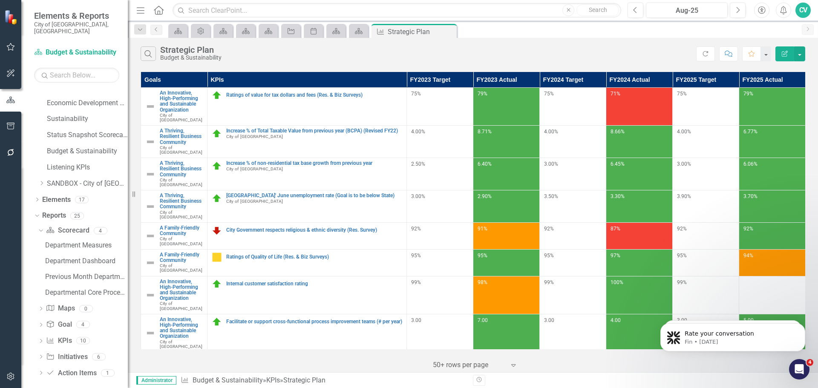
click at [804, 9] on div "CV" at bounding box center [803, 10] width 15 height 15
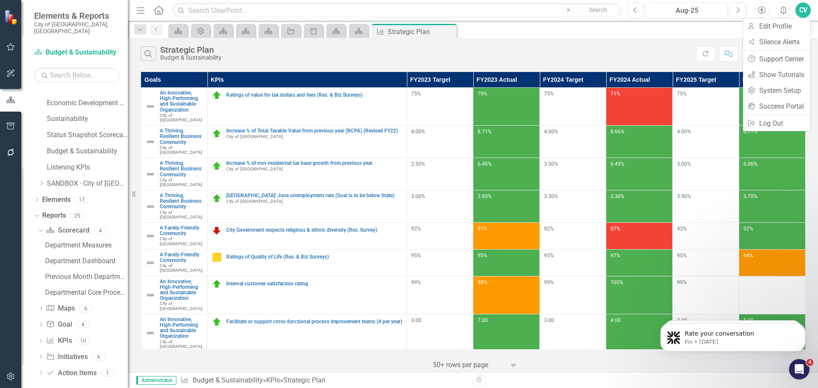
click at [804, 8] on div "CV" at bounding box center [803, 10] width 15 height 15
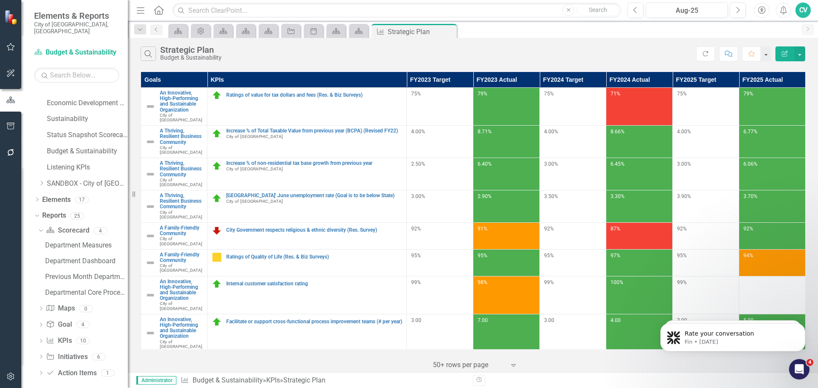
click at [804, 12] on div "CV" at bounding box center [803, 10] width 15 height 15
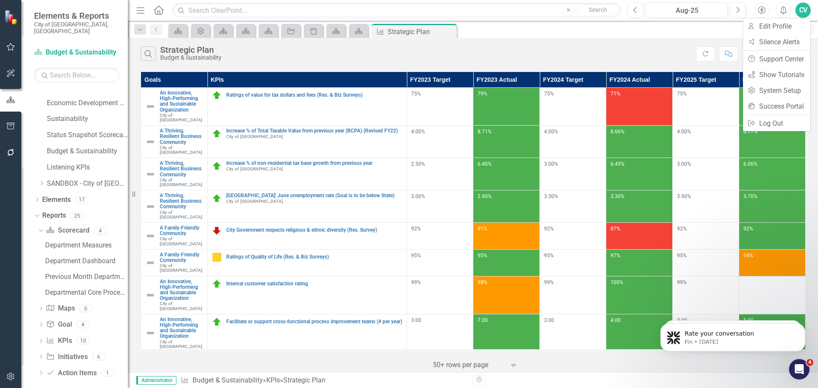
click at [801, 8] on div "CV" at bounding box center [803, 10] width 15 height 15
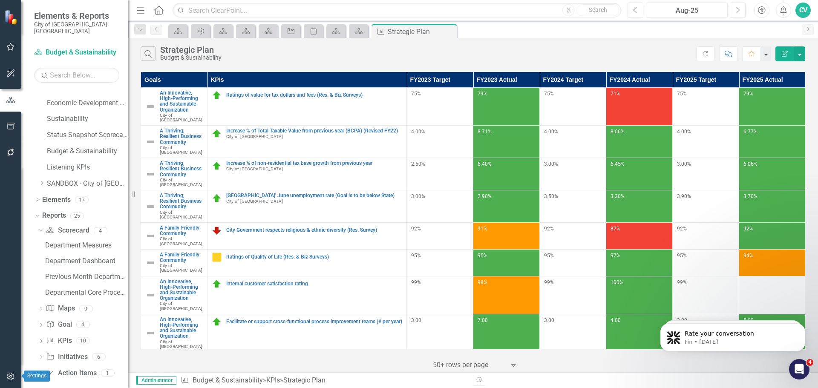
click at [12, 375] on icon "button" at bounding box center [10, 376] width 9 height 7
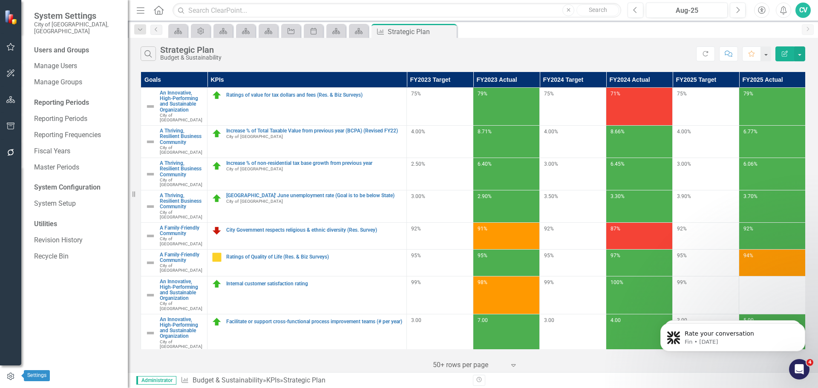
click at [12, 375] on icon "button" at bounding box center [10, 377] width 9 height 8
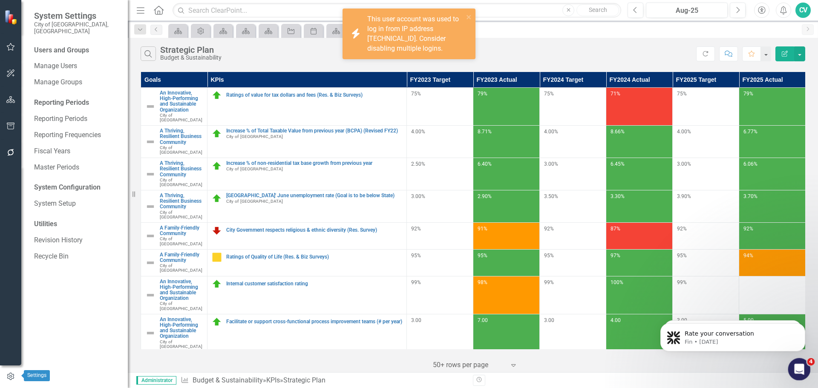
click at [797, 367] on icon "Open Intercom Messenger" at bounding box center [798, 368] width 14 height 14
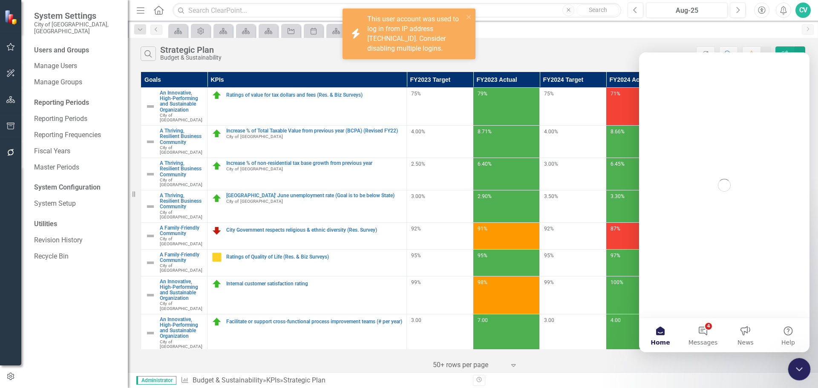
scroll to position [0, 0]
click at [704, 335] on button "4 Messages" at bounding box center [703, 335] width 43 height 34
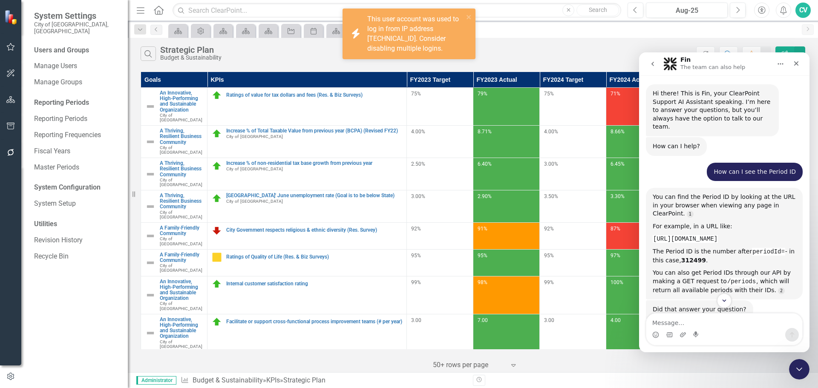
click at [623, 50] on div "Search Strategic Plan Budget & Sustainability" at bounding box center [419, 53] width 556 height 14
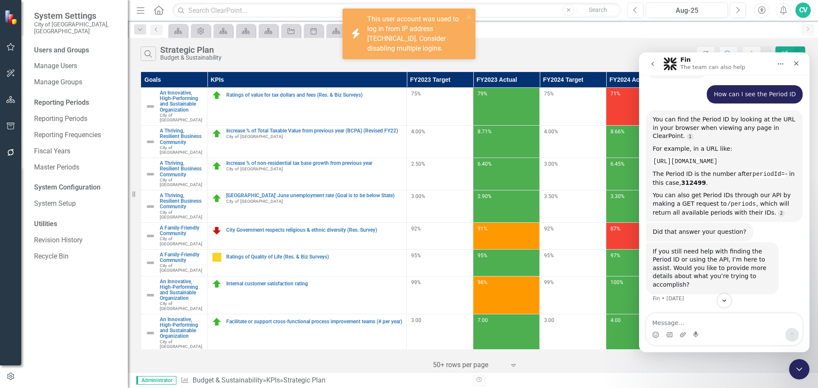
scroll to position [84, 0]
click at [702, 10] on div "Aug-25" at bounding box center [687, 11] width 76 height 10
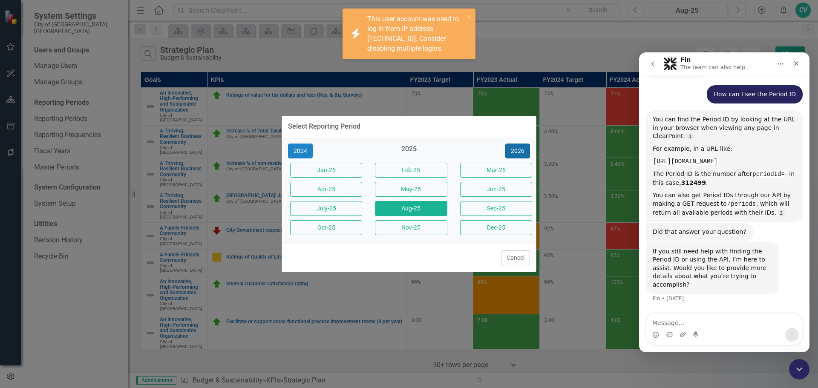
click at [519, 156] on button "2026" at bounding box center [517, 151] width 25 height 15
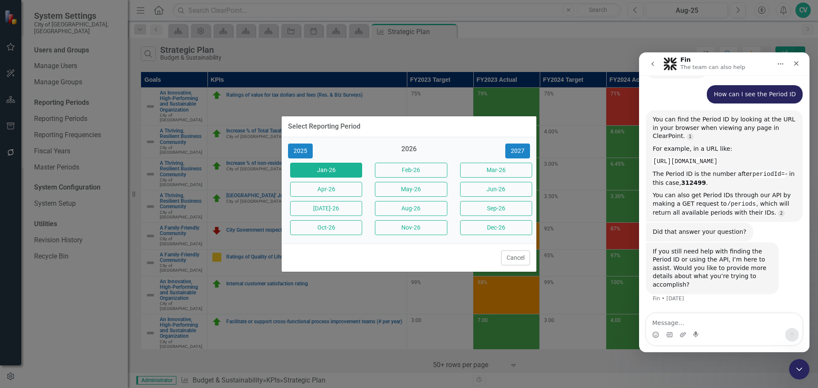
click at [352, 164] on button "Jan-26" at bounding box center [326, 170] width 72 height 15
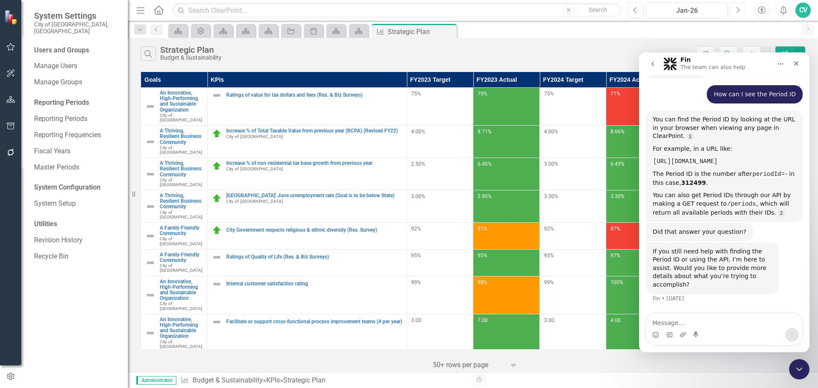
click at [735, 13] on button "Next" at bounding box center [738, 10] width 16 height 15
click at [798, 62] on icon "Close" at bounding box center [796, 63] width 5 height 5
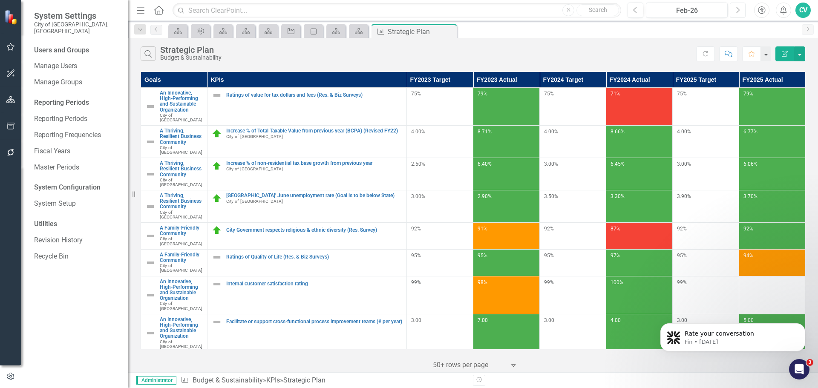
click at [736, 14] on button "Next" at bounding box center [738, 10] width 16 height 15
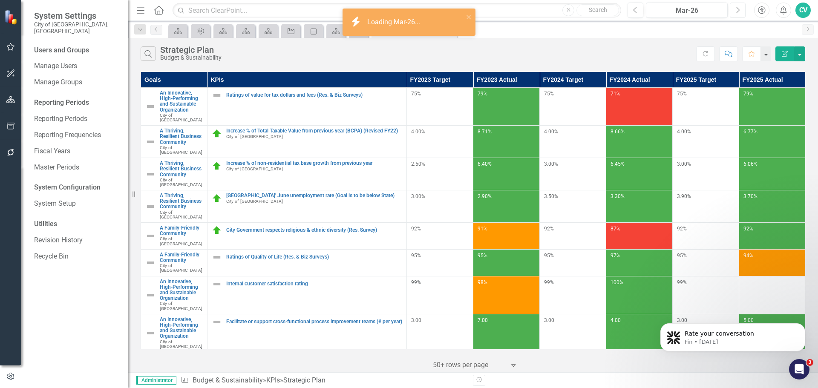
click at [741, 14] on button "Next" at bounding box center [738, 10] width 16 height 15
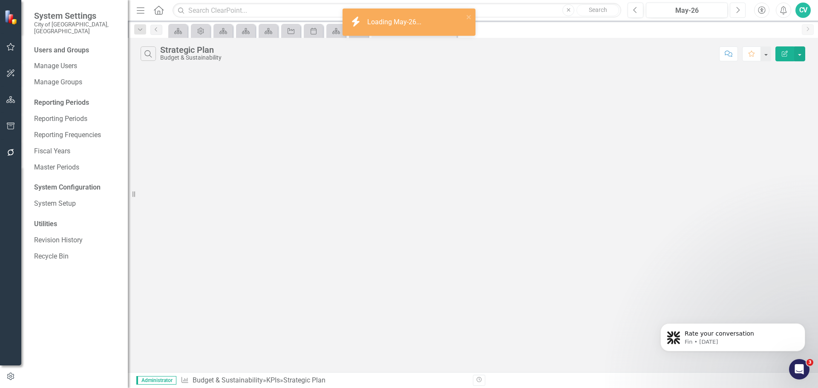
click at [741, 14] on button "Next" at bounding box center [738, 10] width 16 height 15
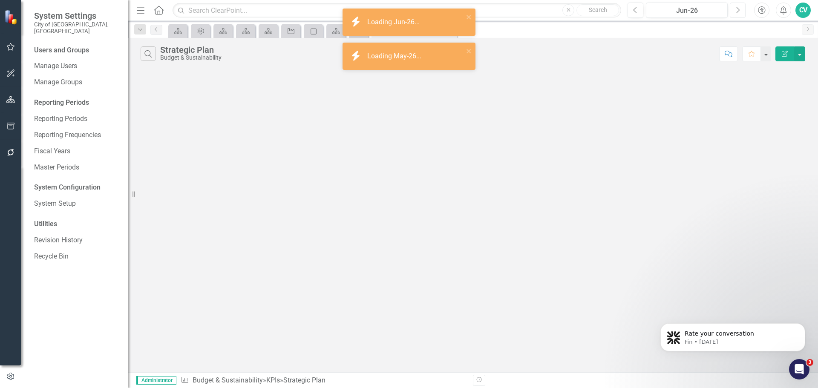
click at [741, 14] on button "Next" at bounding box center [738, 10] width 16 height 15
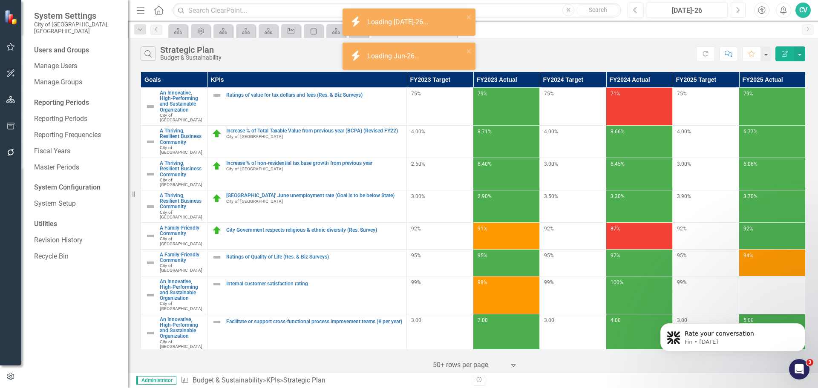
click at [741, 14] on button "Next" at bounding box center [738, 10] width 16 height 15
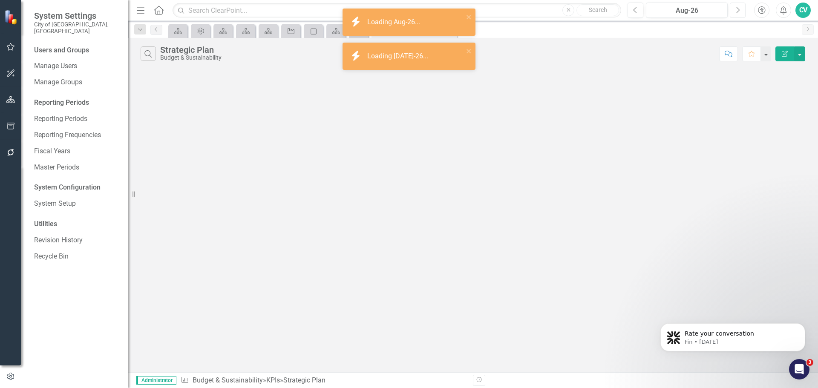
click at [741, 14] on button "Next" at bounding box center [738, 10] width 16 height 15
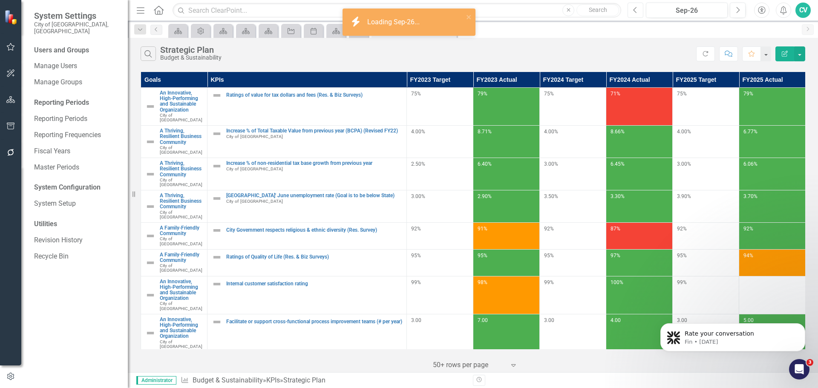
click at [636, 10] on icon "Previous" at bounding box center [635, 10] width 5 height 8
click at [704, 13] on div "Aug-26" at bounding box center [687, 11] width 76 height 10
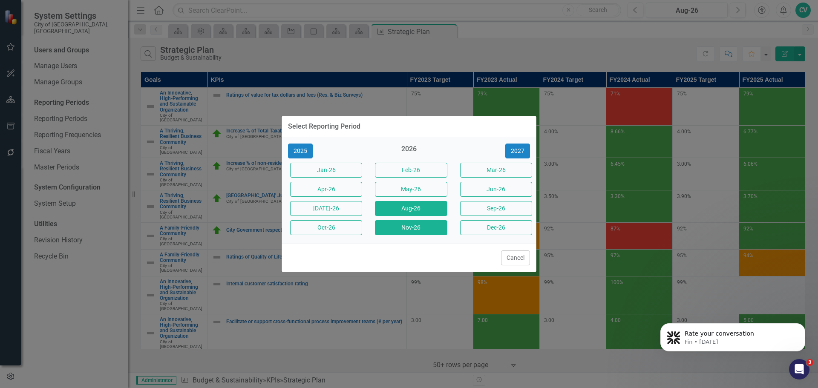
click at [428, 229] on button "Nov-26" at bounding box center [411, 227] width 72 height 15
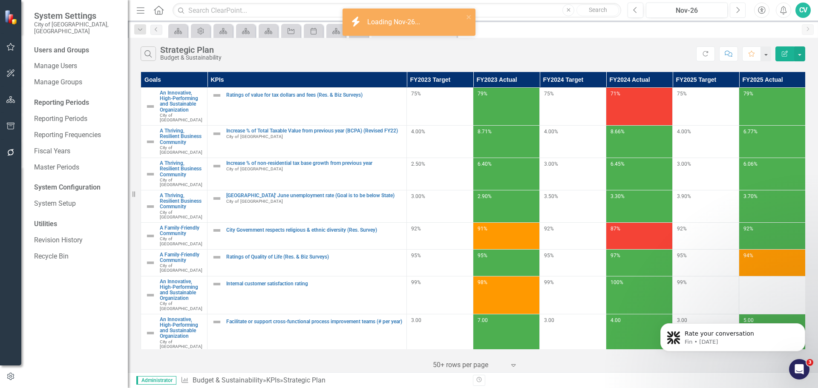
click at [742, 10] on button "Next" at bounding box center [738, 10] width 16 height 15
click at [562, 45] on div "Search Strategic Plan Budget & Sustainability Refresh Comment Favorite Edit Rep…" at bounding box center [473, 52] width 690 height 28
click at [692, 12] on div "Dec-26" at bounding box center [687, 11] width 76 height 10
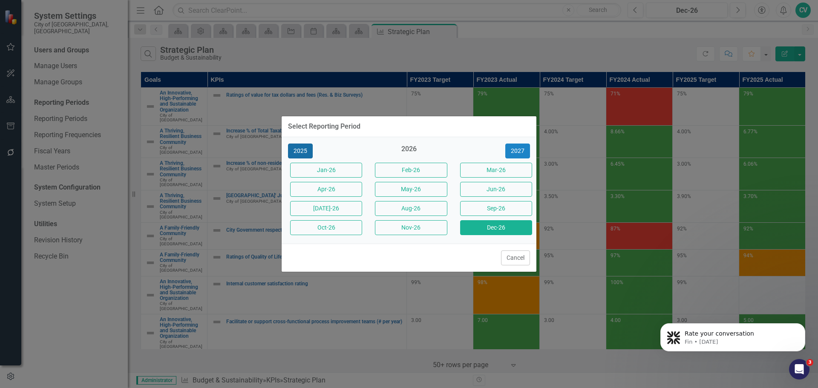
click at [307, 147] on button "2025" at bounding box center [300, 151] width 25 height 15
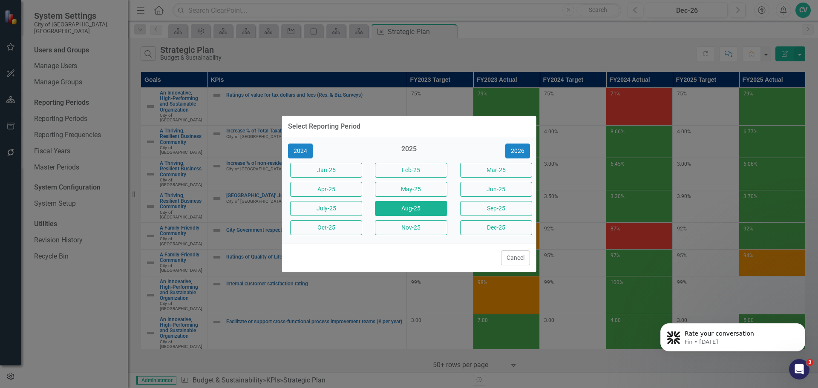
click at [433, 207] on button "Aug-25" at bounding box center [411, 208] width 72 height 15
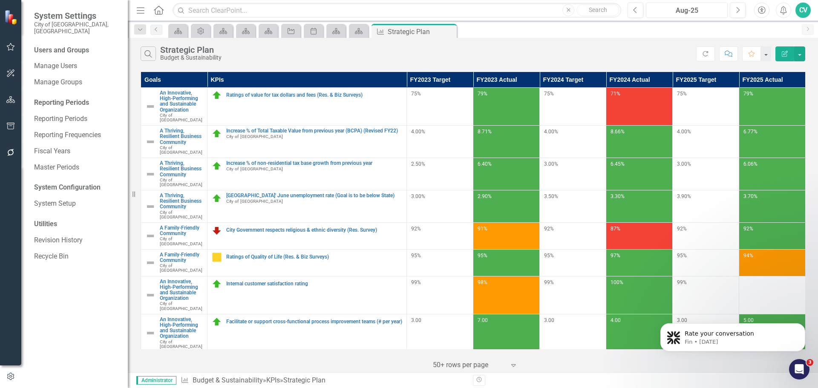
click at [705, 7] on div "Aug-25" at bounding box center [687, 11] width 76 height 10
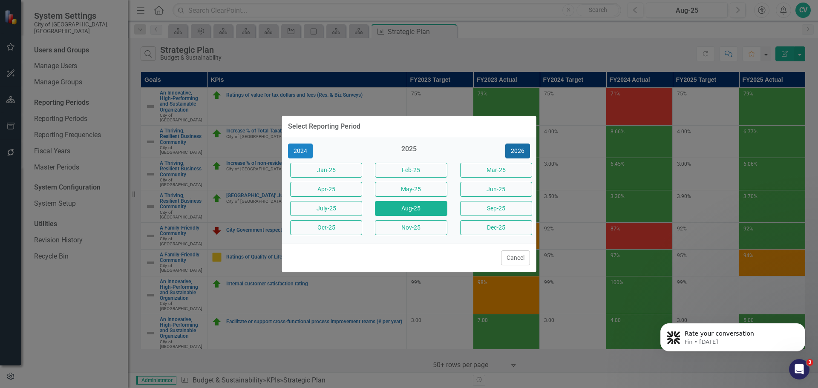
click at [522, 150] on button "2026" at bounding box center [517, 151] width 25 height 15
click at [429, 212] on button "Aug-26" at bounding box center [411, 208] width 72 height 15
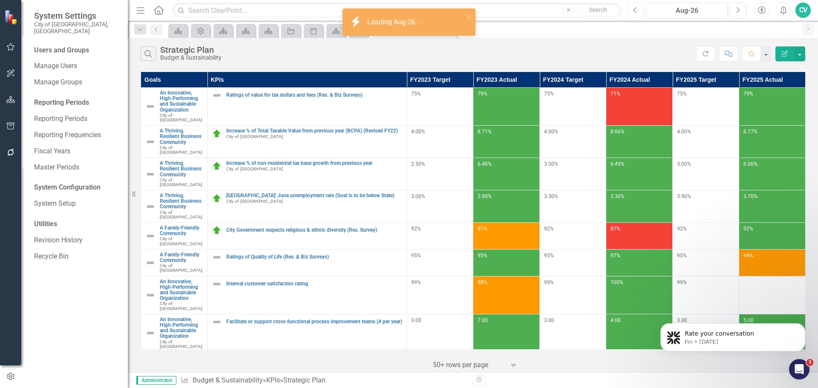
click at [634, 3] on button "Previous" at bounding box center [636, 10] width 16 height 15
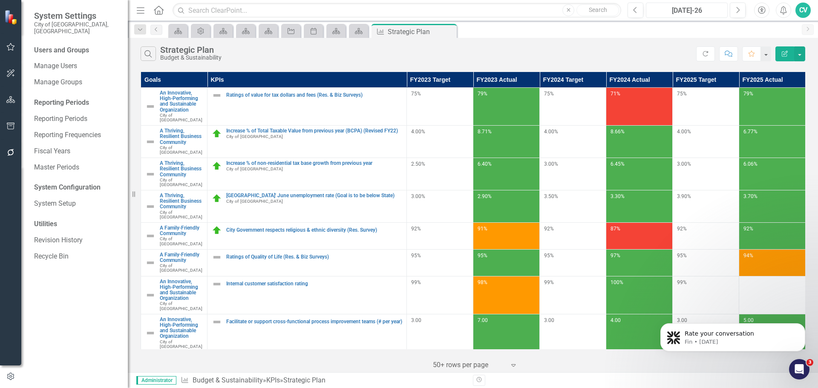
click at [695, 15] on div "[DATE]-26" at bounding box center [687, 11] width 76 height 10
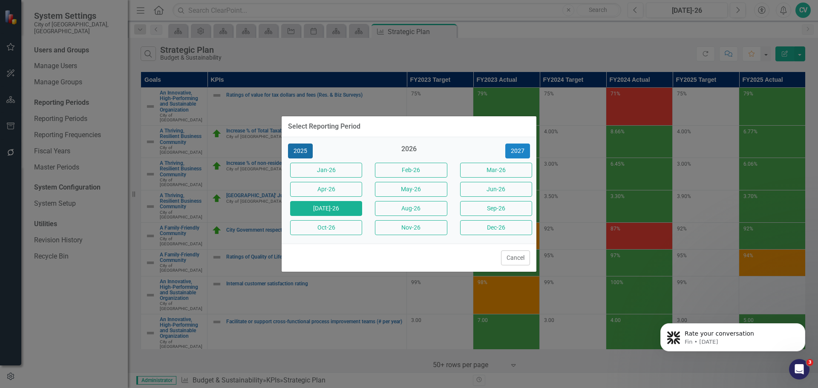
click at [311, 149] on button "2025" at bounding box center [300, 151] width 25 height 15
click at [347, 228] on button "Oct-25" at bounding box center [326, 227] width 72 height 15
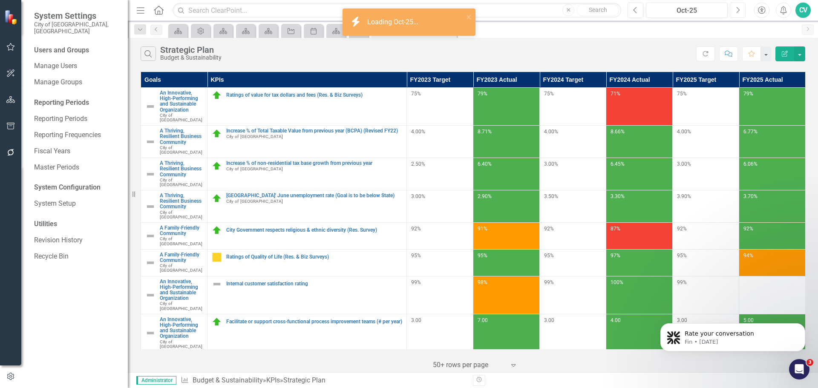
click at [738, 12] on icon "Next" at bounding box center [737, 10] width 5 height 8
click at [732, 6] on button "Next" at bounding box center [738, 10] width 16 height 15
click at [634, 11] on icon "button" at bounding box center [635, 10] width 3 height 6
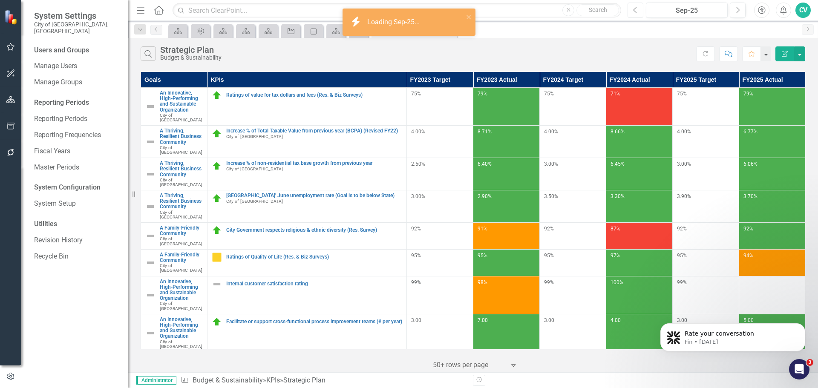
click at [634, 11] on icon "button" at bounding box center [635, 10] width 3 height 6
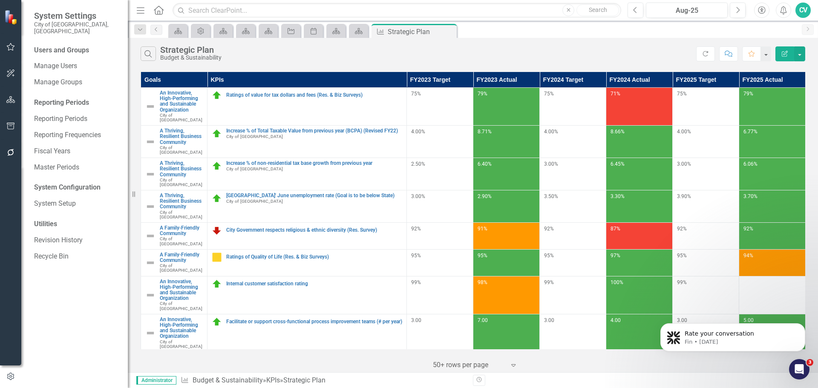
scroll to position [84, 0]
